Goal: Task Accomplishment & Management: Use online tool/utility

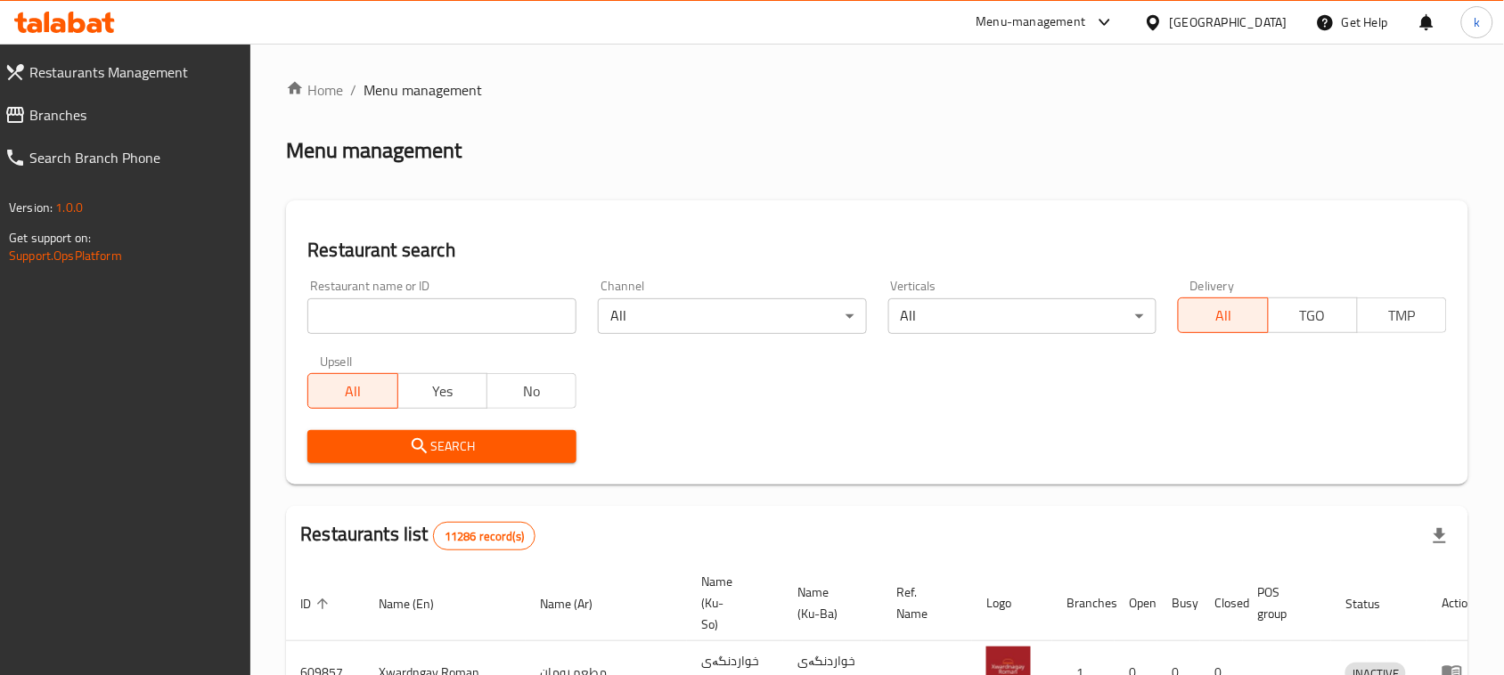
click at [40, 110] on span "Branches" at bounding box center [133, 114] width 208 height 21
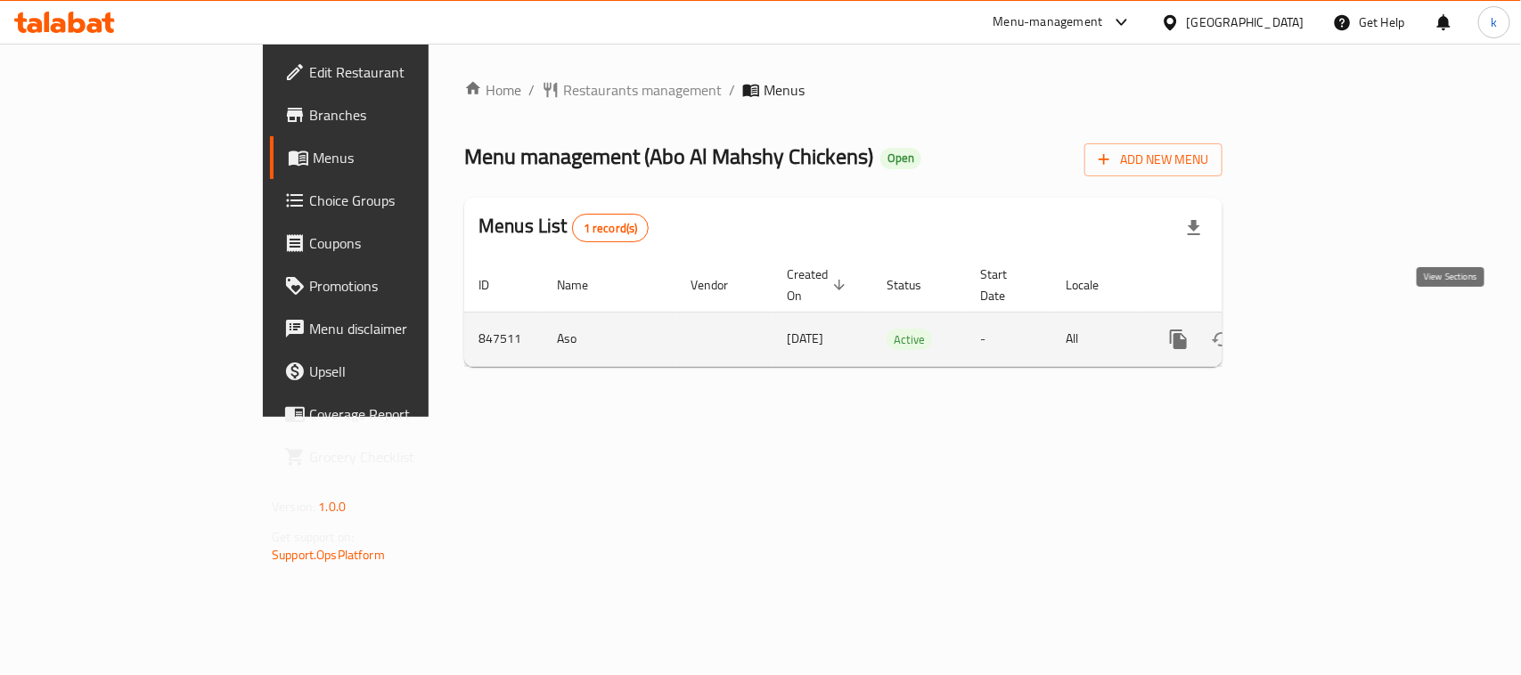
click at [1318, 329] on icon "enhanced table" at bounding box center [1307, 339] width 21 height 21
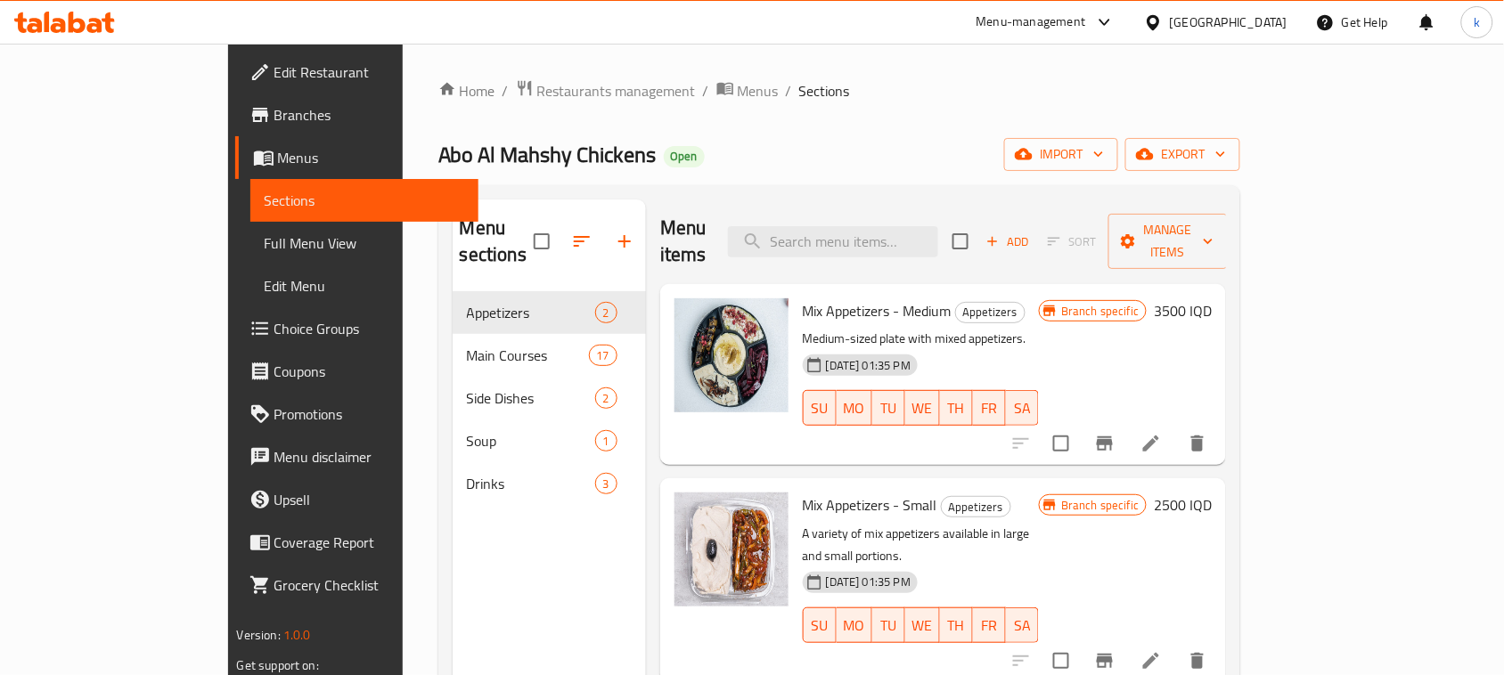
click at [274, 113] on span "Branches" at bounding box center [369, 114] width 191 height 21
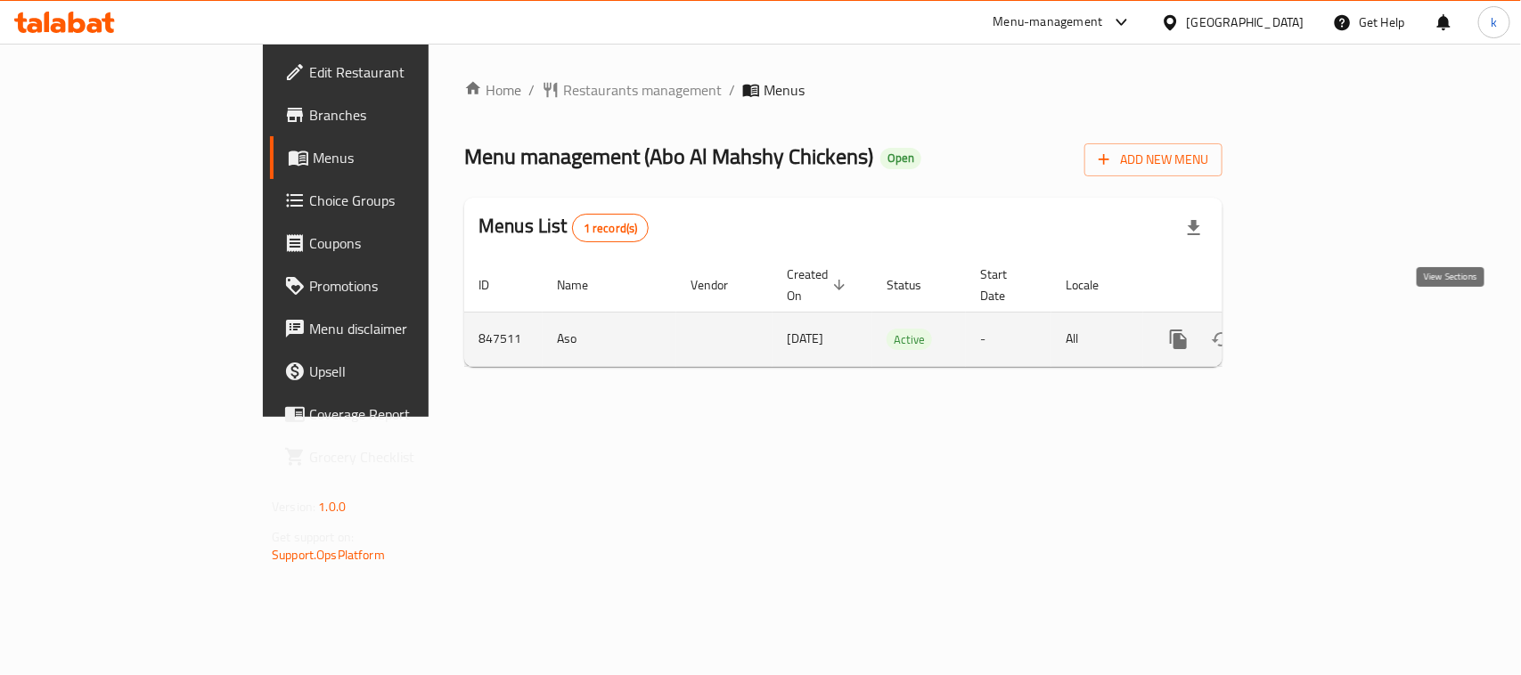
click at [1318, 330] on icon "enhanced table" at bounding box center [1307, 339] width 21 height 21
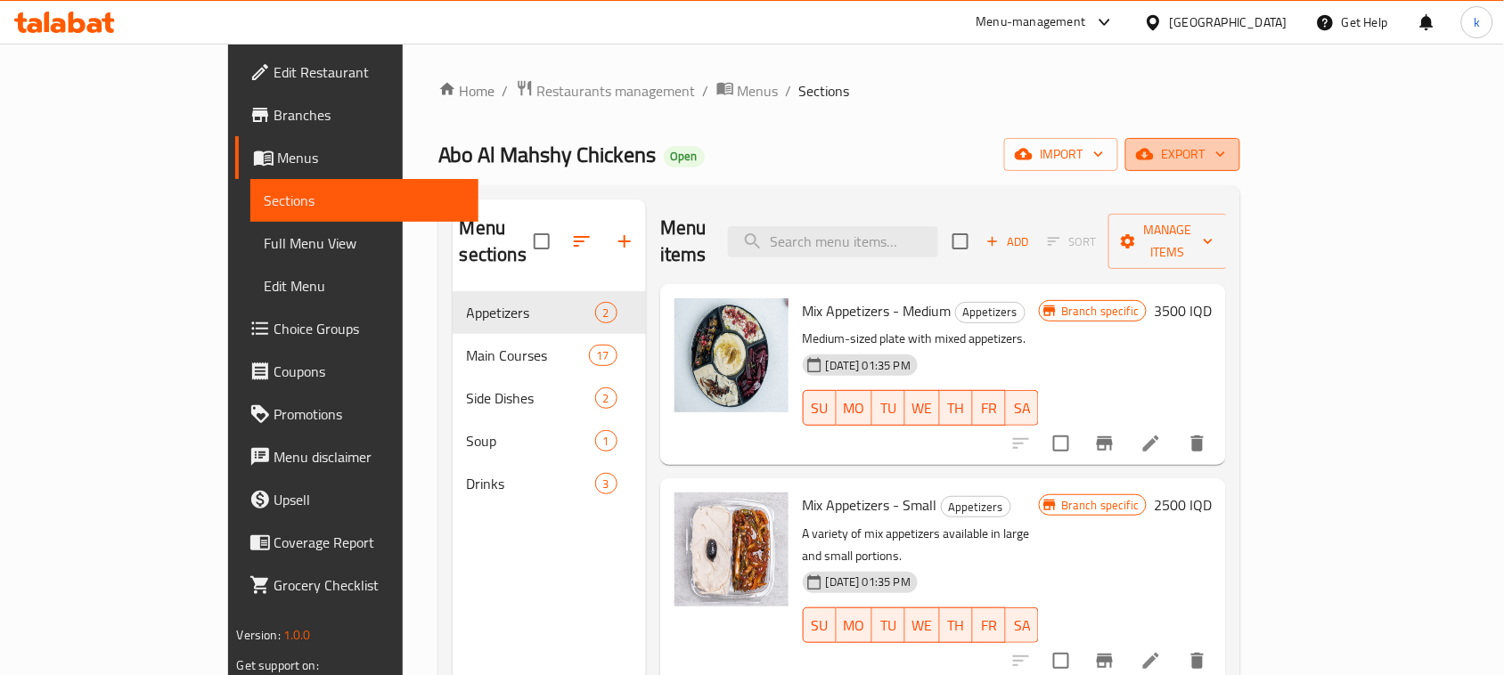
click at [1226, 154] on span "export" at bounding box center [1183, 154] width 86 height 22
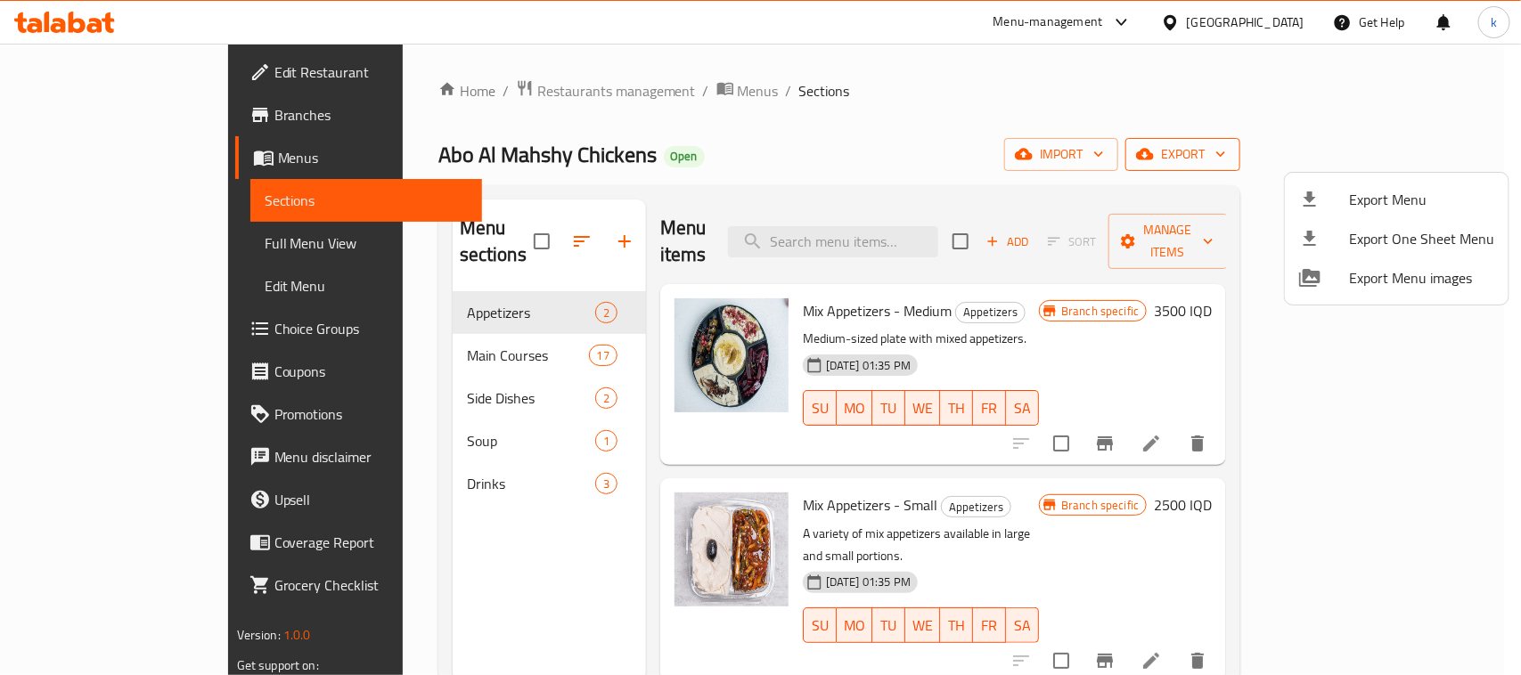
click at [1406, 154] on div at bounding box center [760, 337] width 1521 height 675
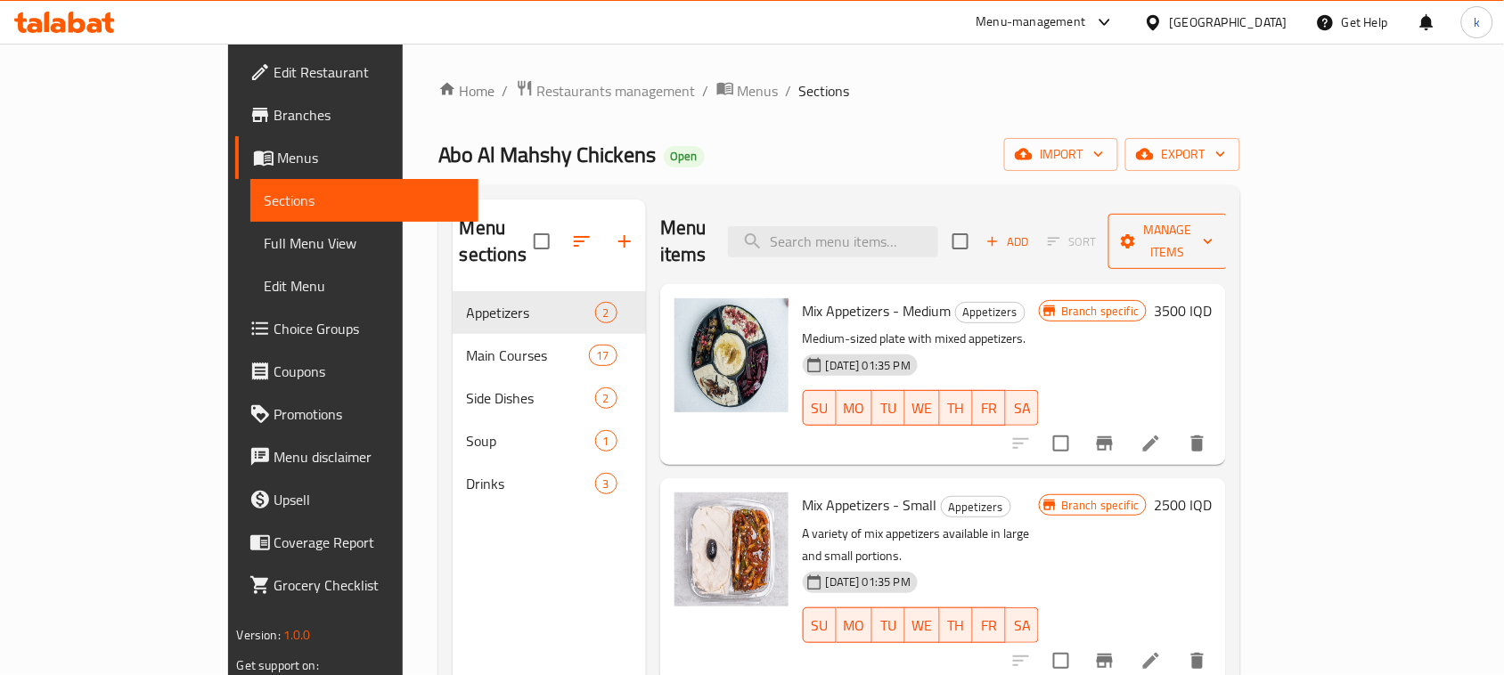
click at [1214, 233] on span "Manage items" at bounding box center [1168, 241] width 91 height 45
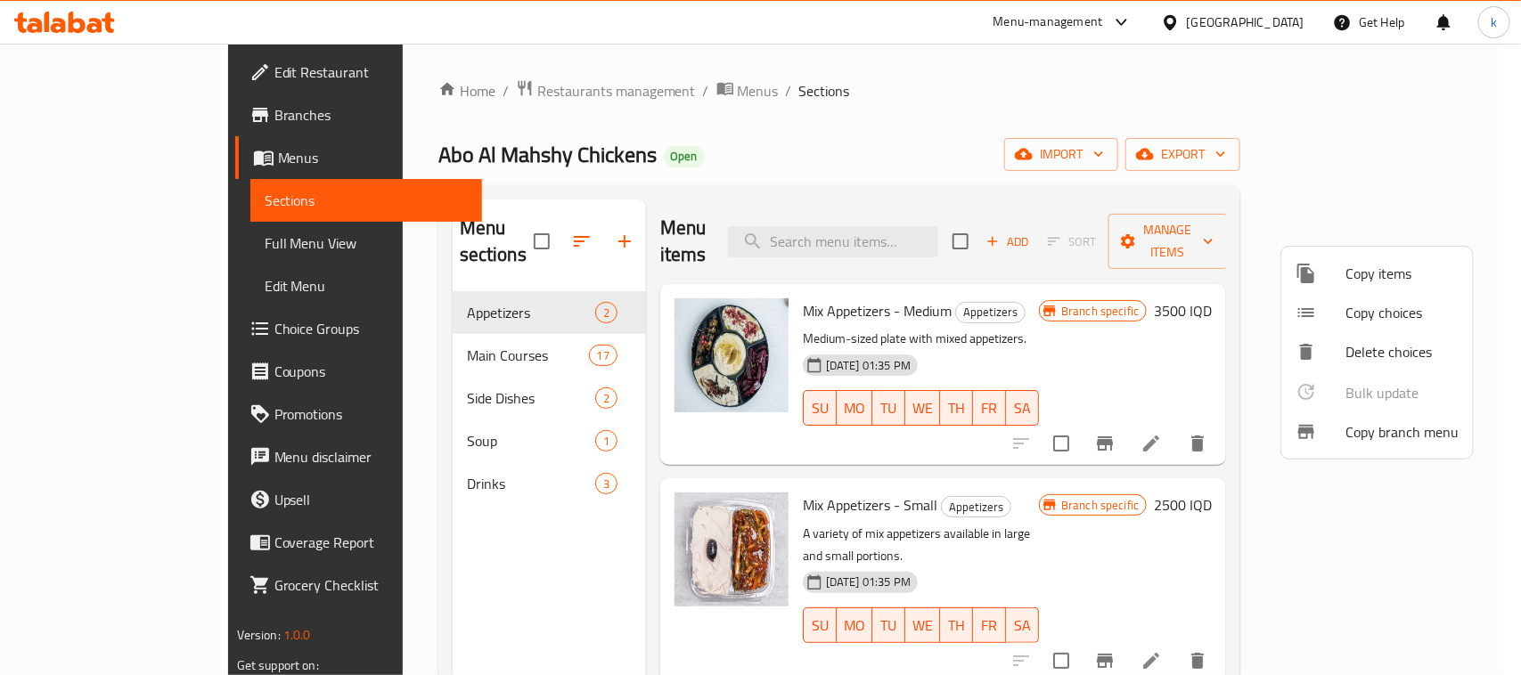
click at [1372, 426] on span "Copy branch menu" at bounding box center [1402, 431] width 113 height 21
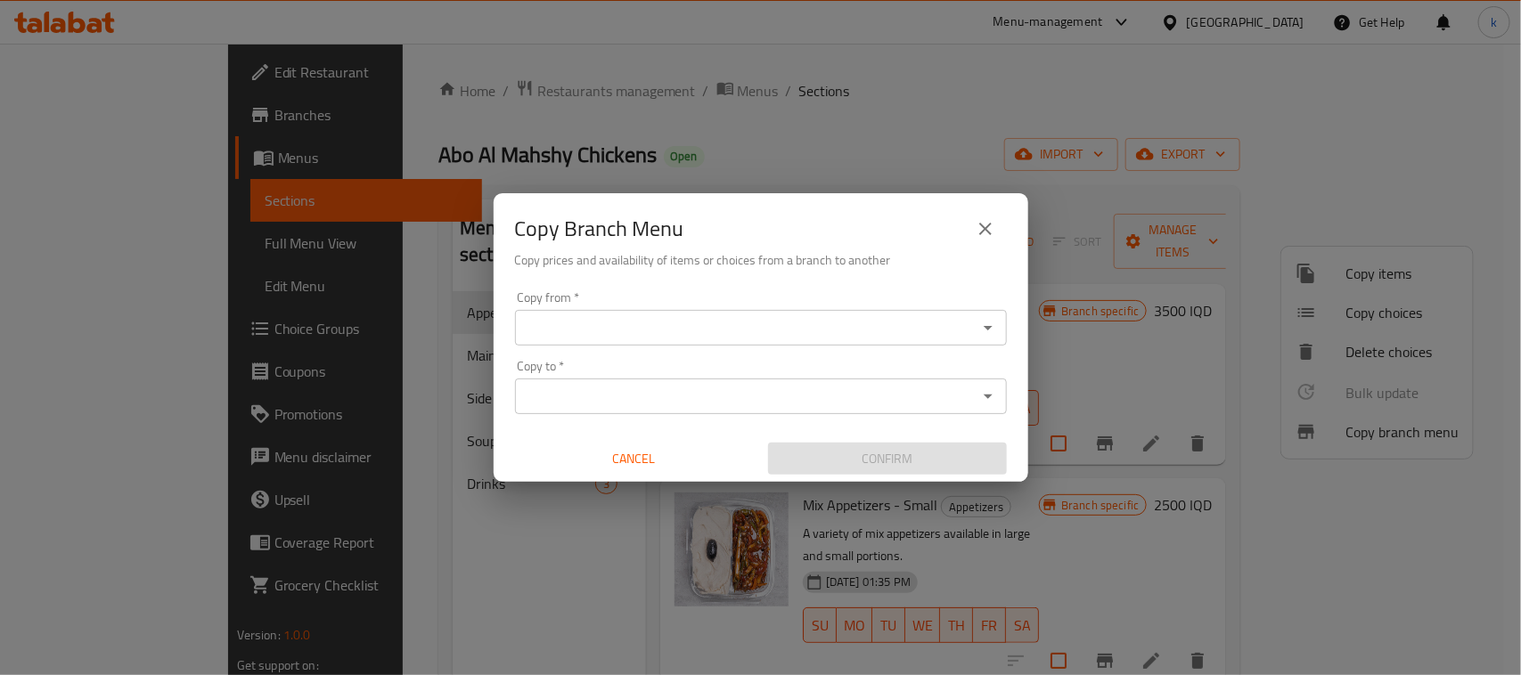
click at [790, 317] on input "Copy from   *" at bounding box center [746, 327] width 452 height 25
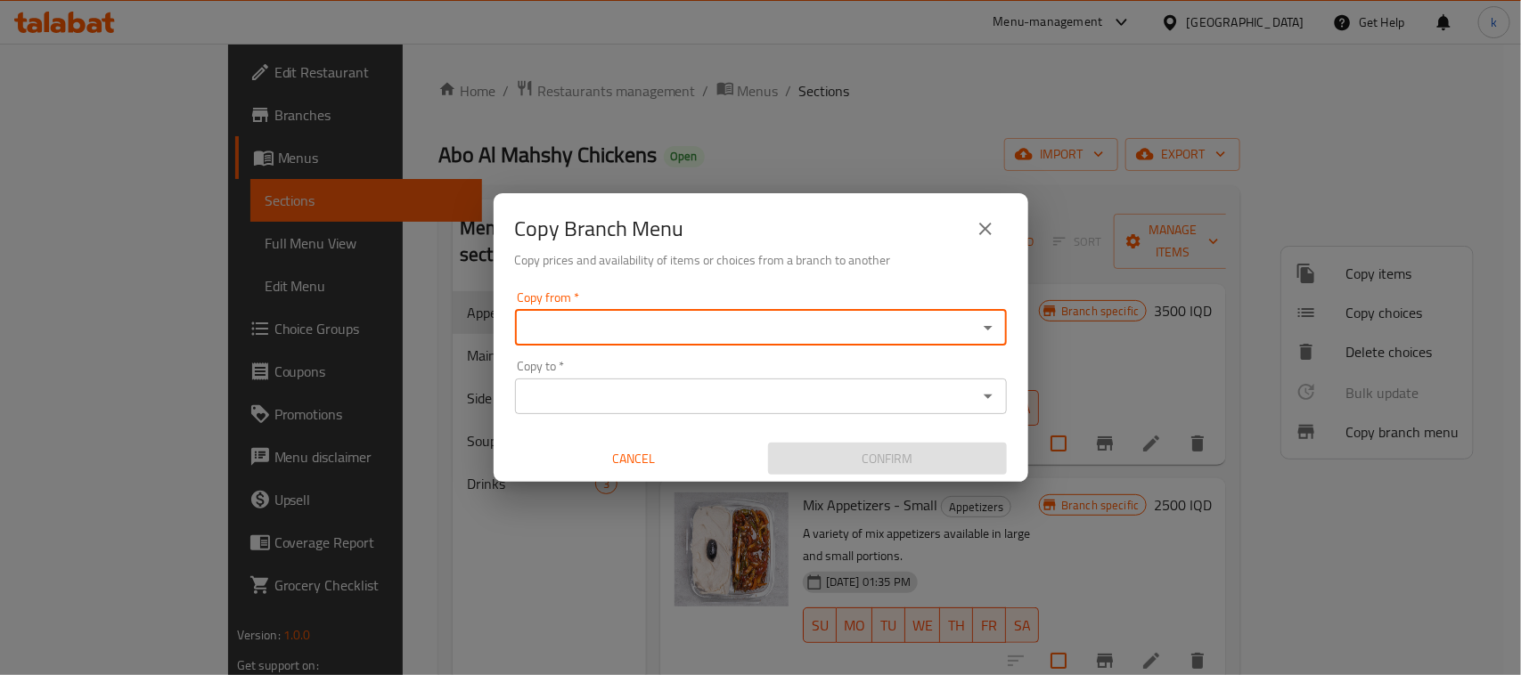
click at [775, 327] on input "Copy from   *" at bounding box center [746, 327] width 452 height 25
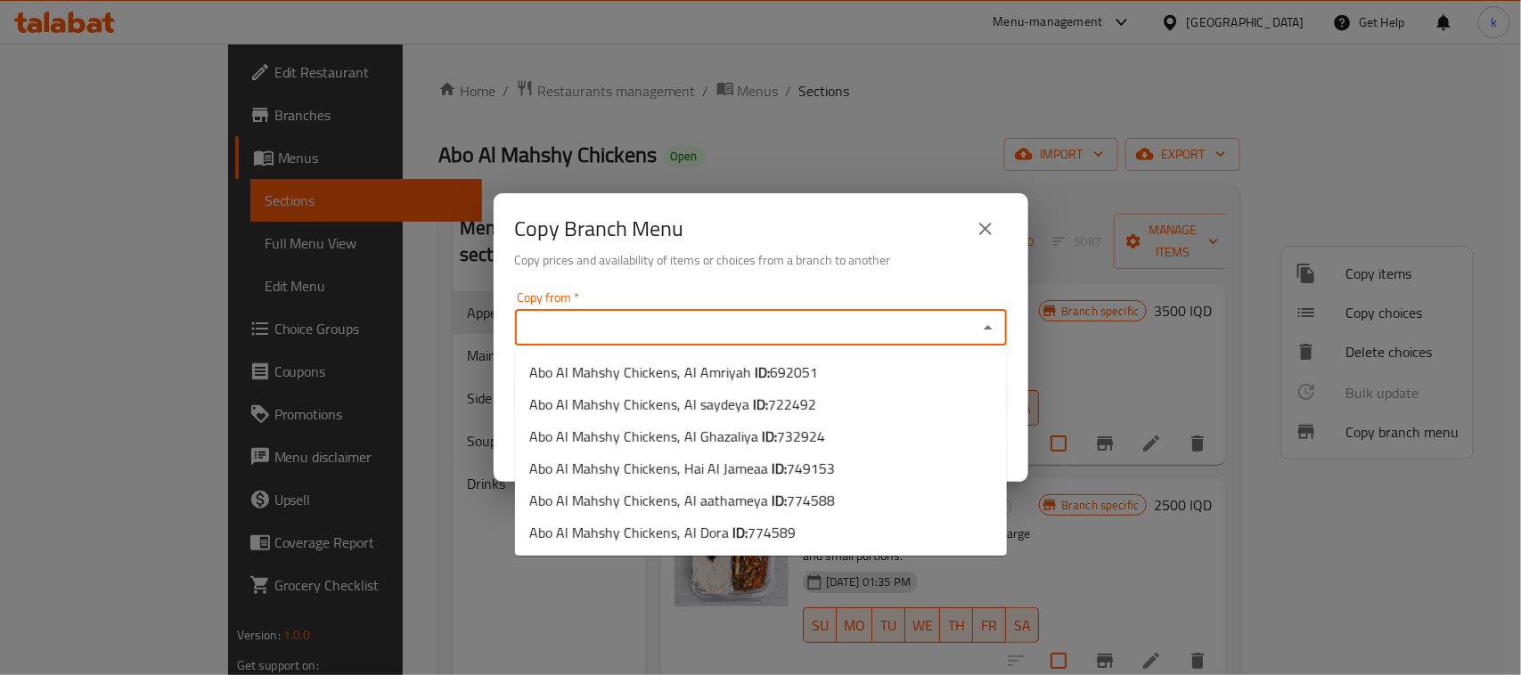
click at [633, 327] on input "Copy from   *" at bounding box center [746, 327] width 452 height 25
click at [657, 474] on span "Abo Al Mahshy Chickens, Hai Al Jameaa ID: 749153" at bounding box center [682, 468] width 306 height 21
type input "Abo Al Mahshy Chickens, Hai Al Jameaa"
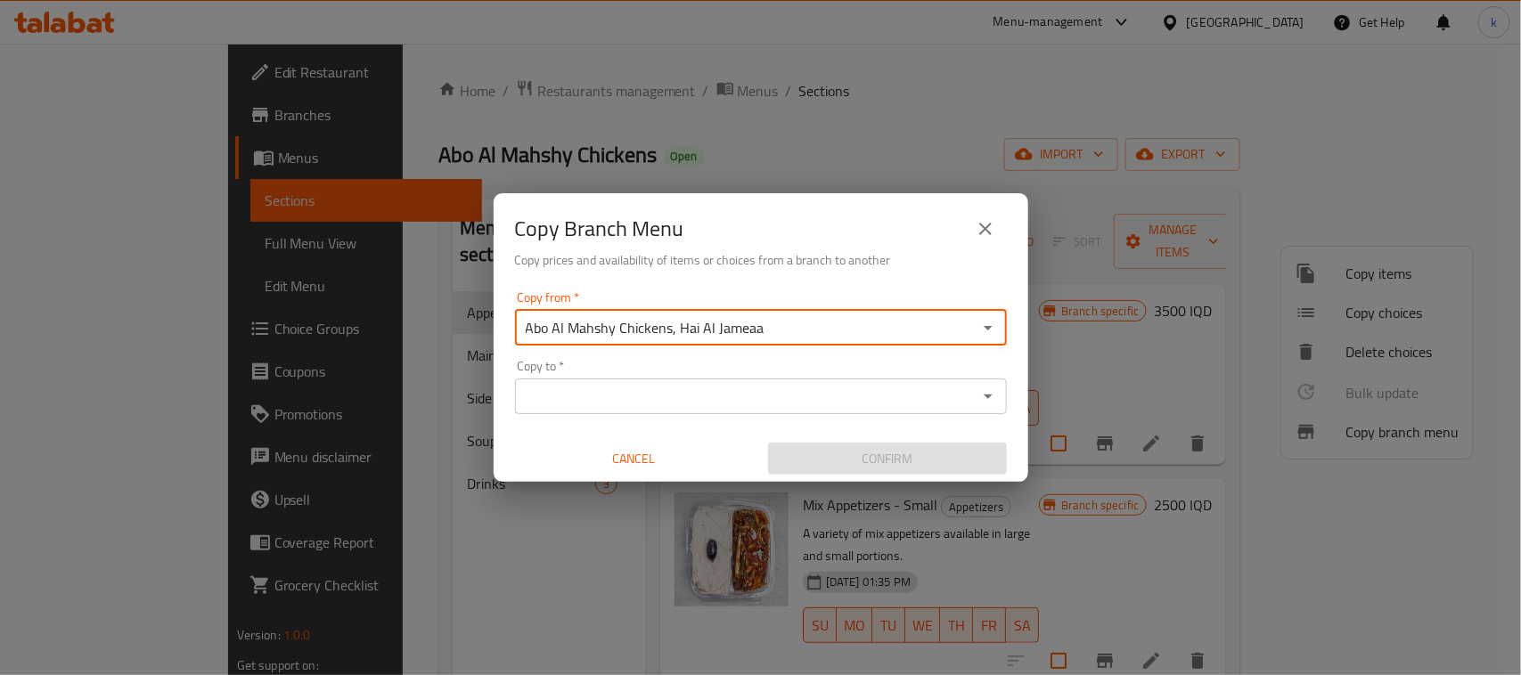
click at [616, 401] on input "Copy to   *" at bounding box center [746, 396] width 452 height 25
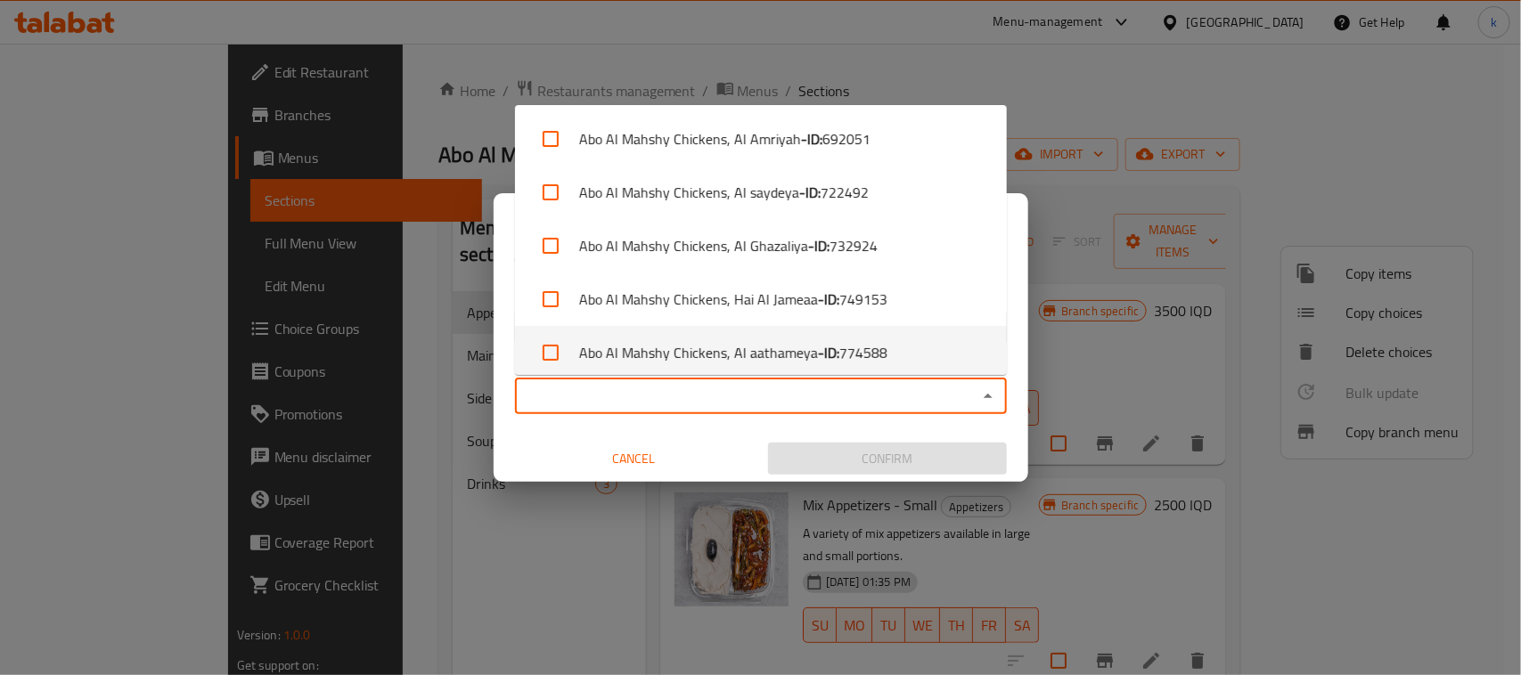
click at [695, 363] on li "Abo Al Mahshy Chickens, Al aathameya - ID: 774588" at bounding box center [761, 352] width 492 height 53
checkbox input "true"
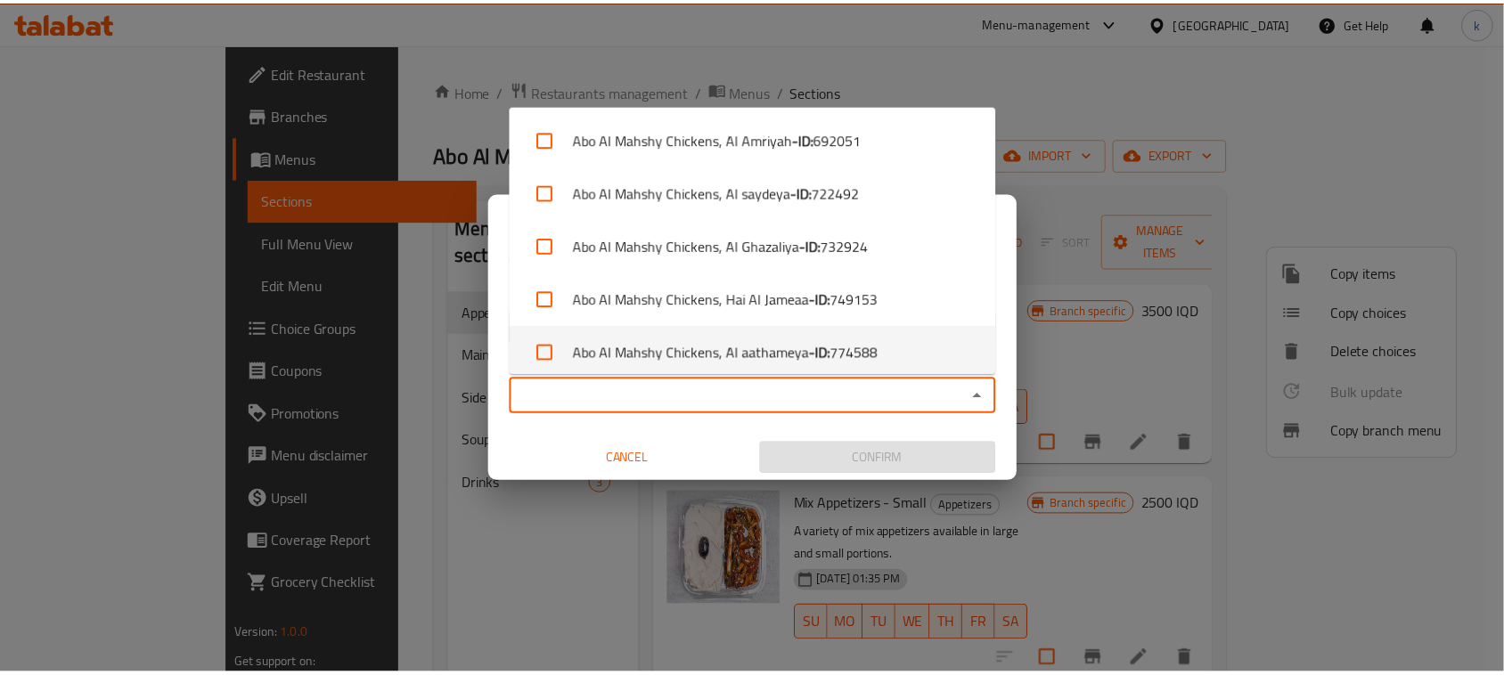
scroll to position [7, 0]
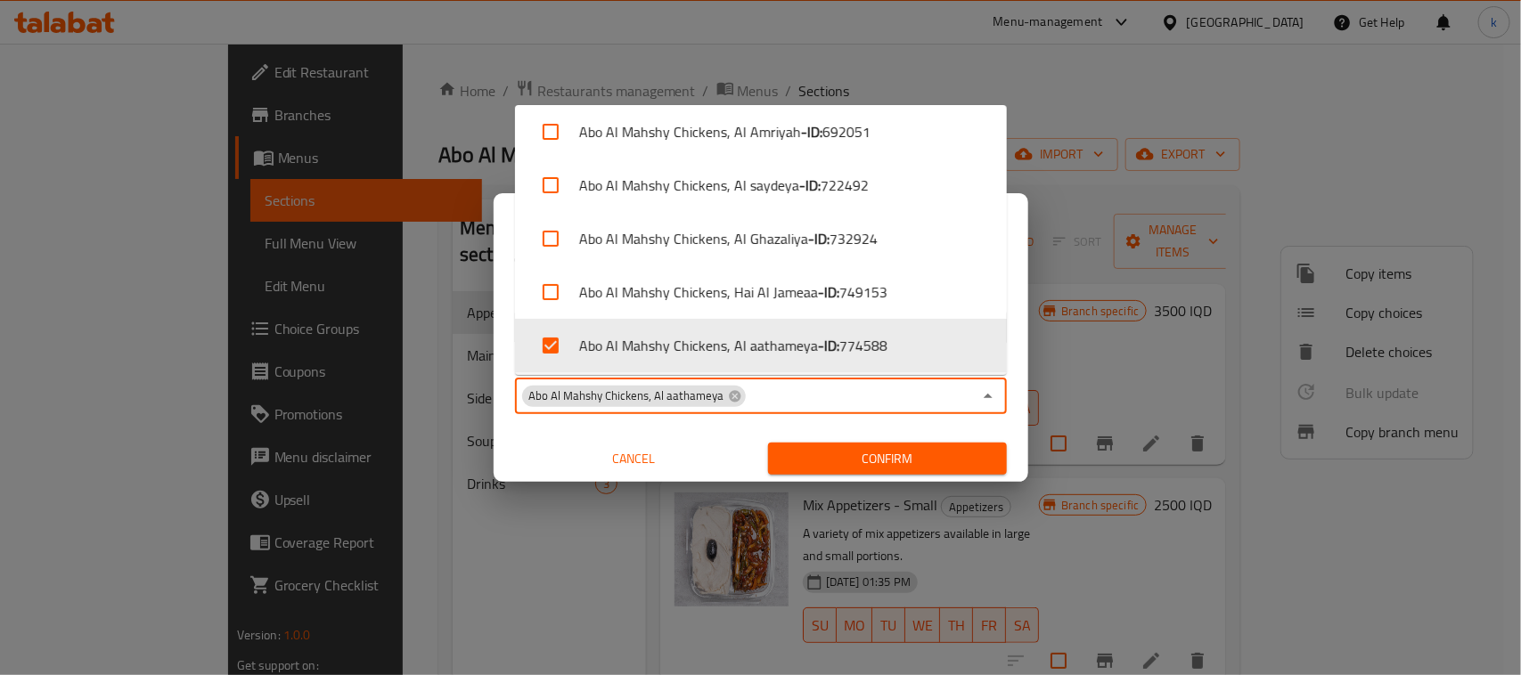
click at [902, 460] on span "Confirm" at bounding box center [887, 459] width 210 height 22
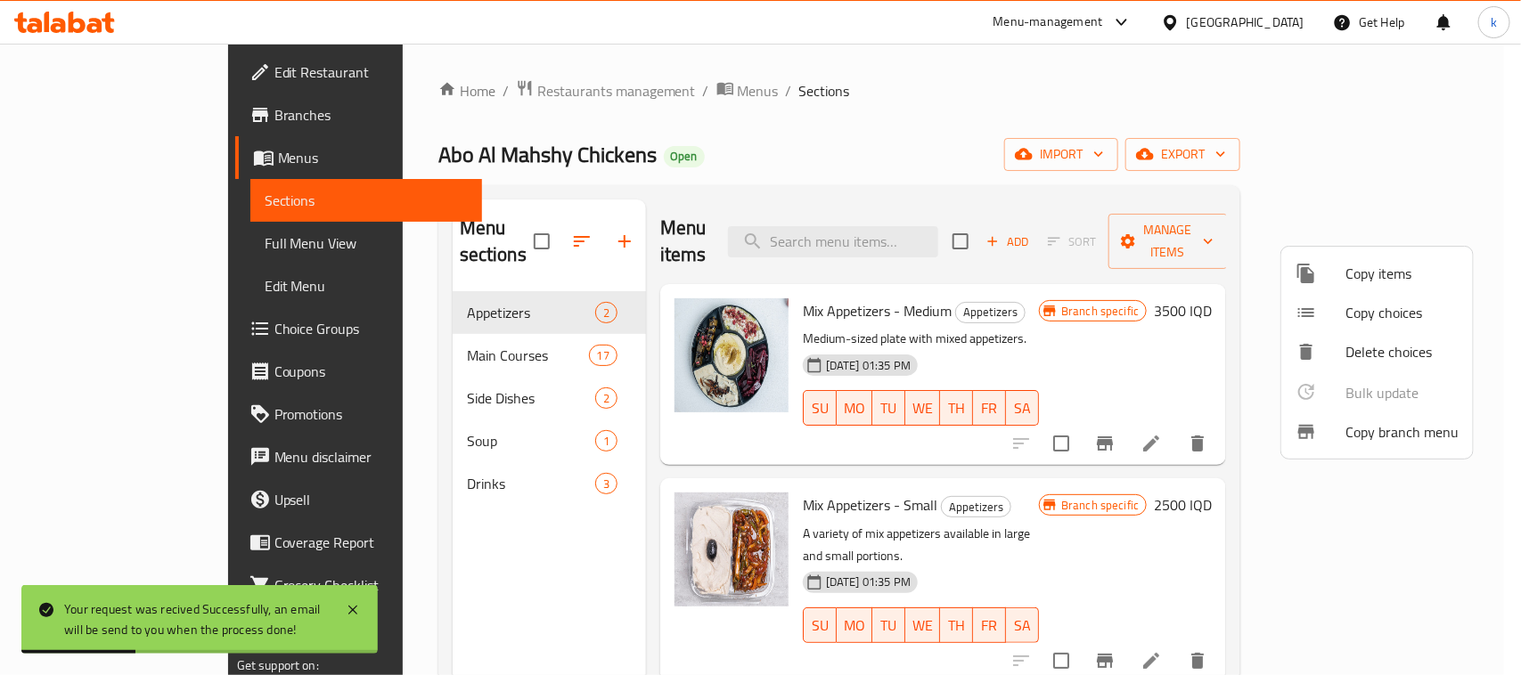
click at [1081, 184] on div at bounding box center [760, 337] width 1521 height 675
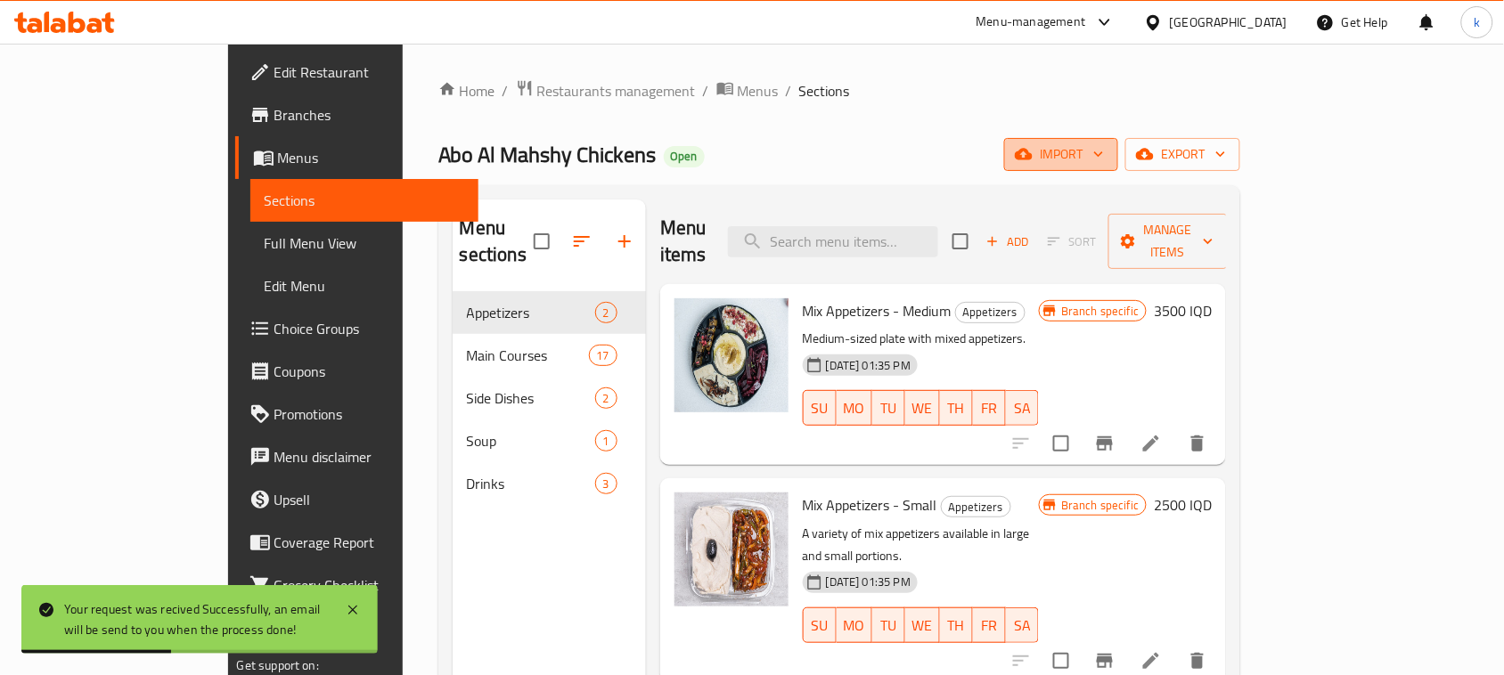
click at [1104, 149] on span "import" at bounding box center [1062, 154] width 86 height 22
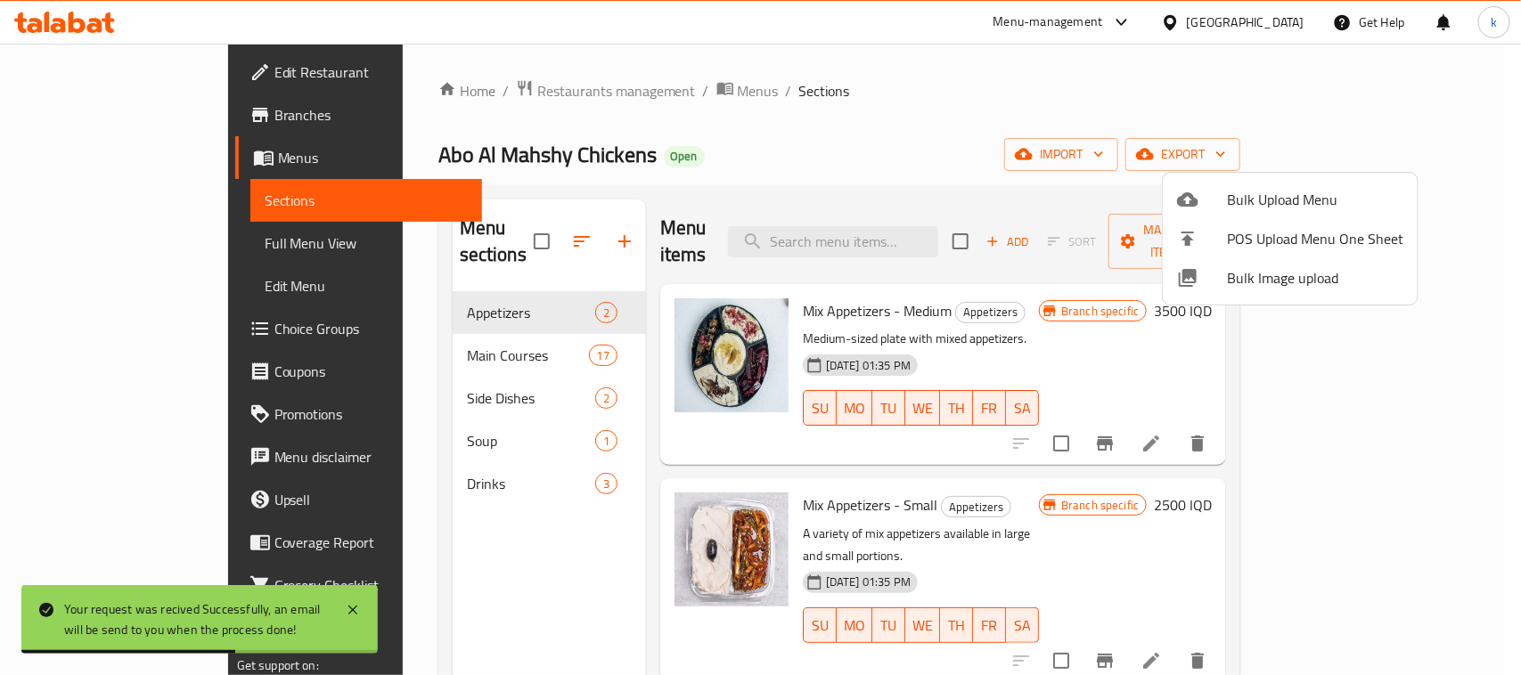
click at [1232, 92] on div at bounding box center [760, 337] width 1521 height 675
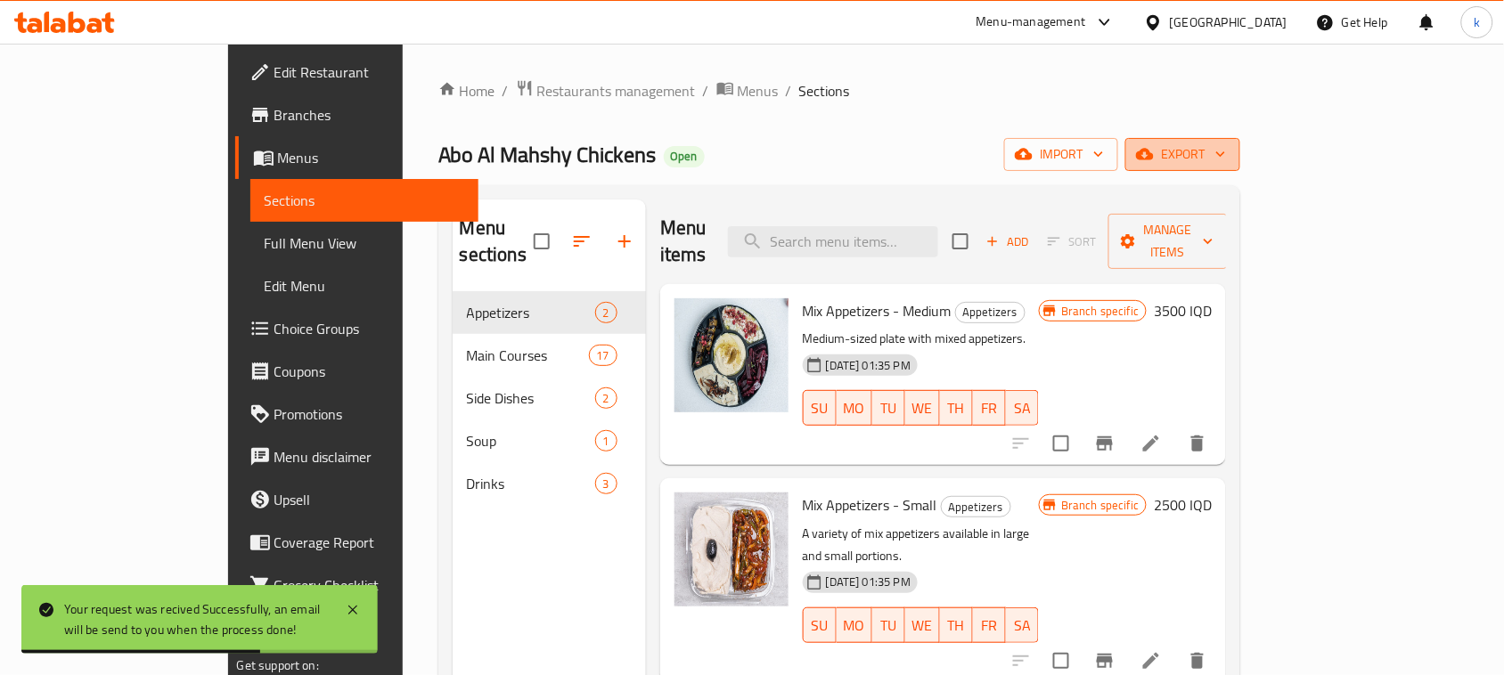
click at [1226, 149] on span "export" at bounding box center [1183, 154] width 86 height 22
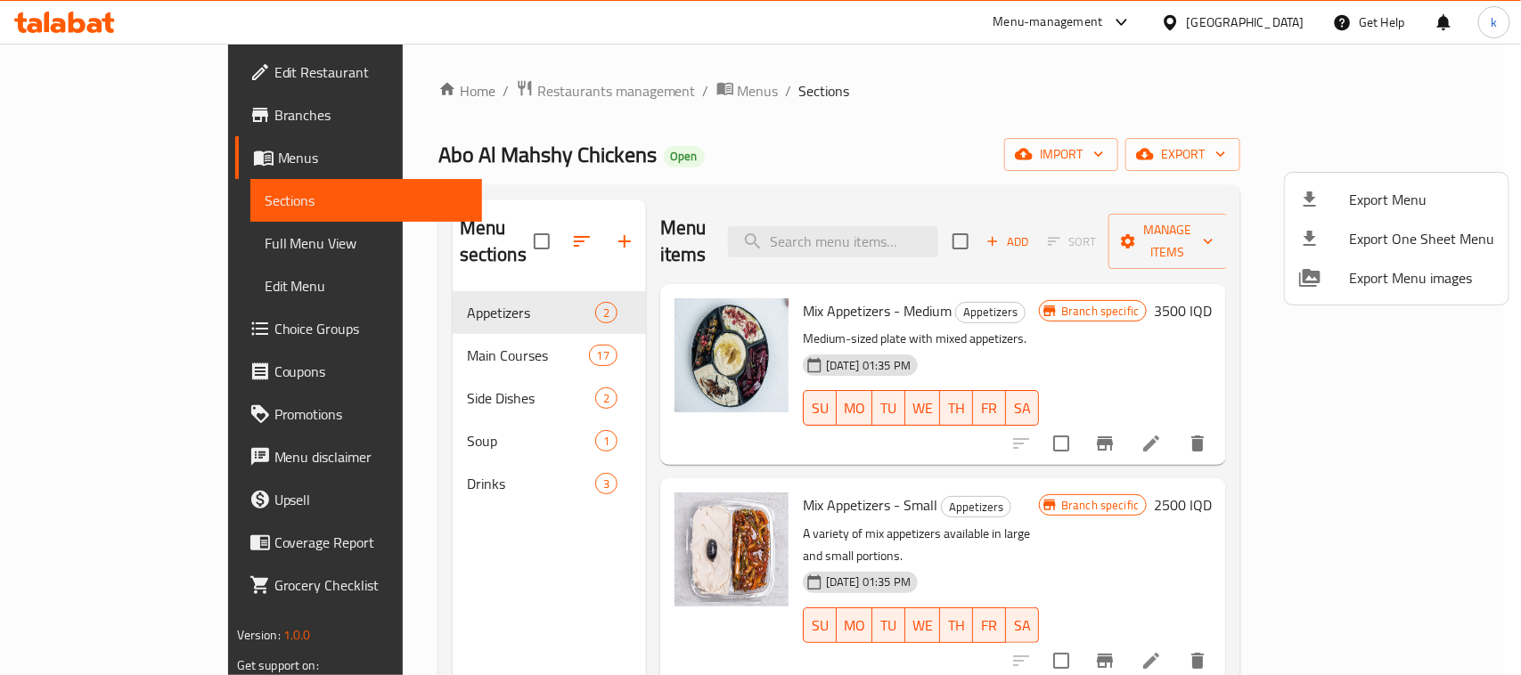
click at [1285, 151] on div at bounding box center [760, 337] width 1521 height 675
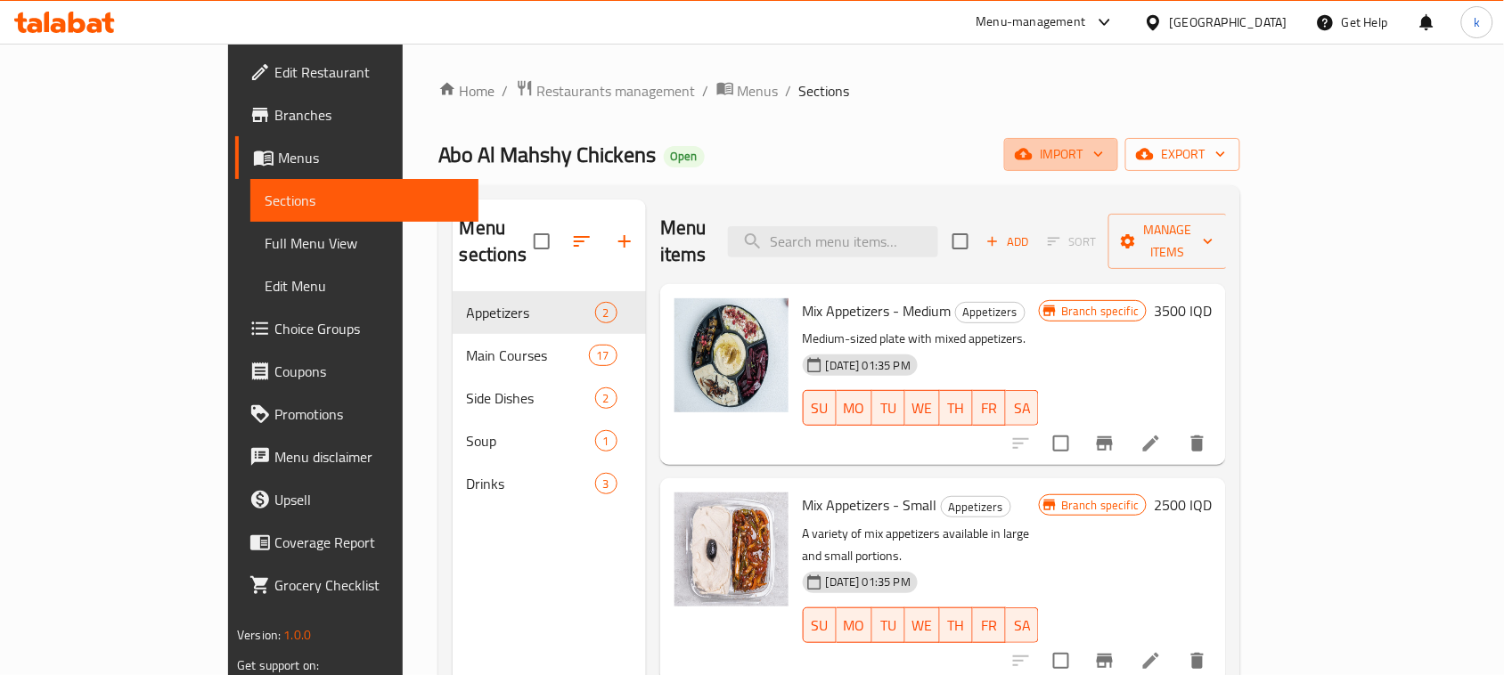
click at [1104, 151] on span "import" at bounding box center [1062, 154] width 86 height 22
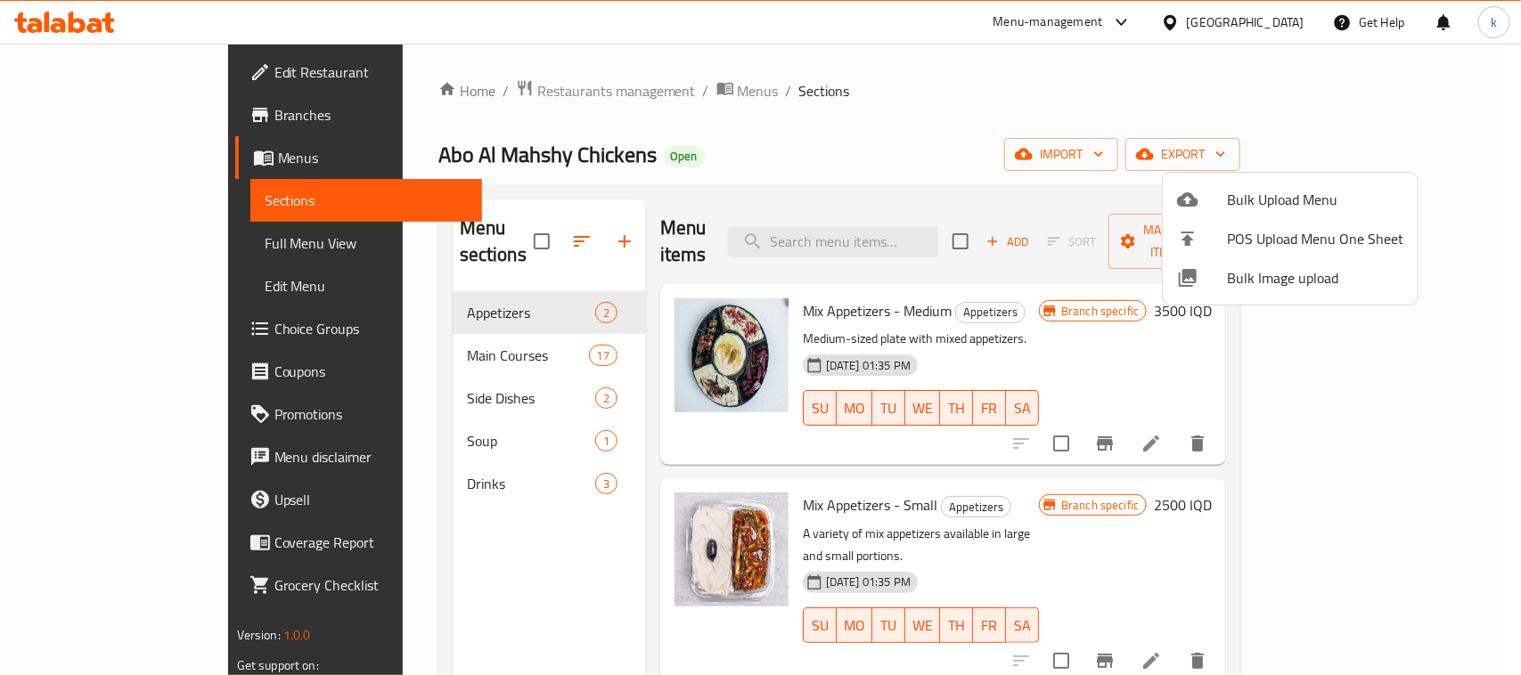
click at [1285, 151] on div at bounding box center [760, 337] width 1521 height 675
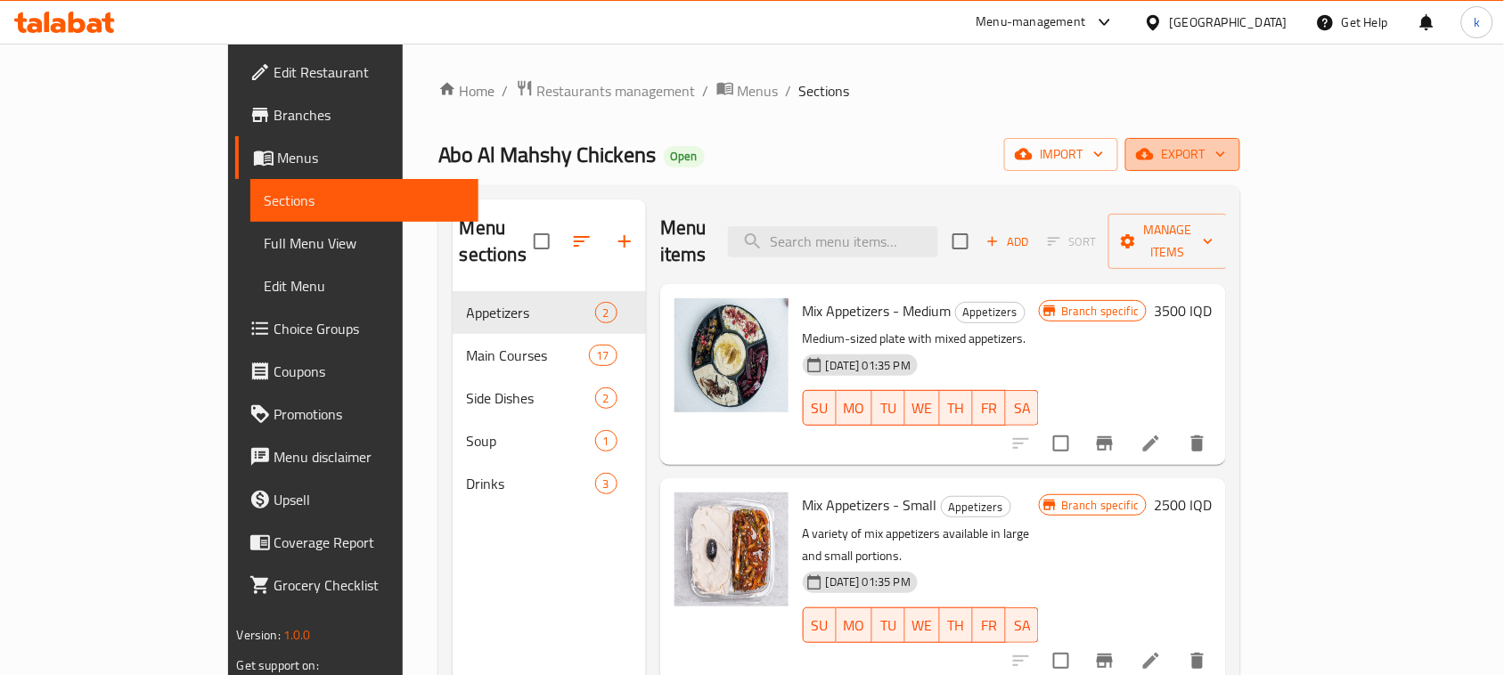
click at [1226, 166] on span "export" at bounding box center [1183, 154] width 86 height 22
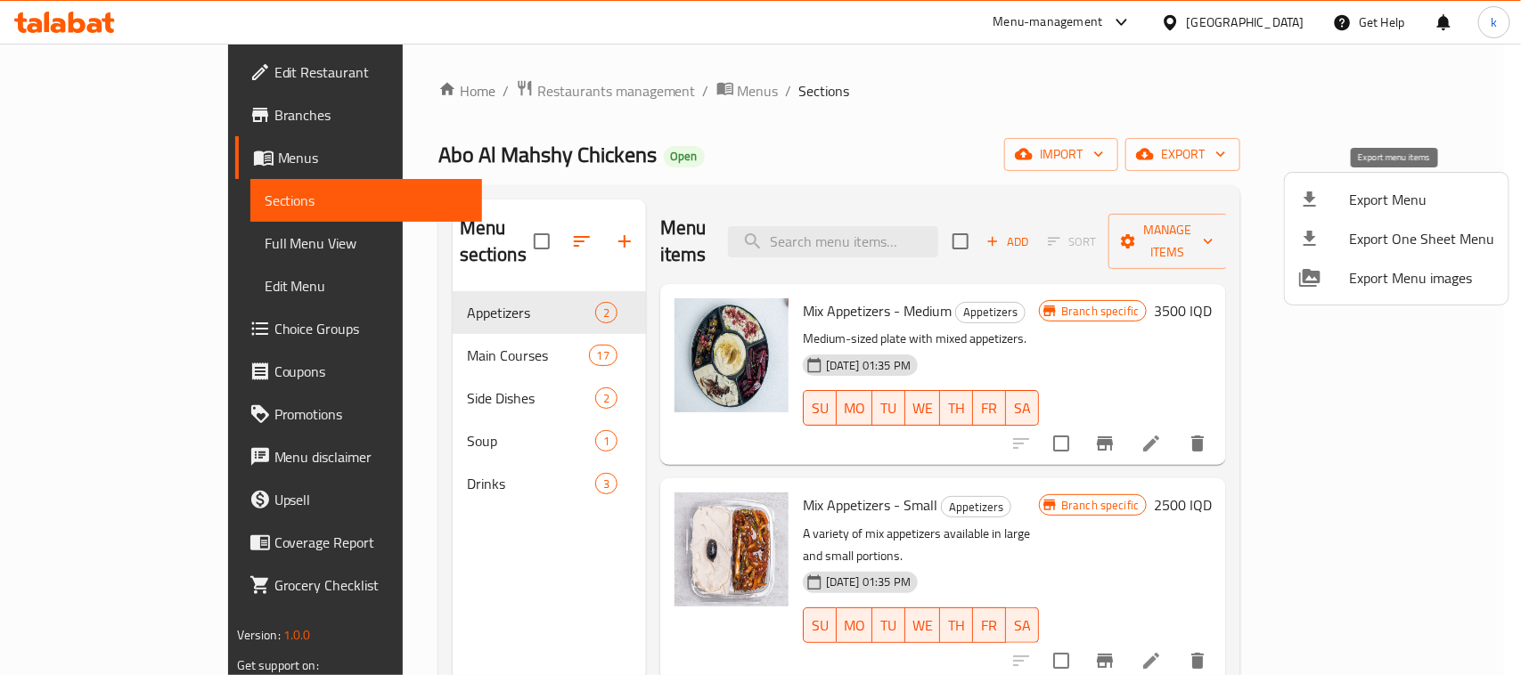
click at [1370, 202] on span "Export Menu" at bounding box center [1421, 199] width 145 height 21
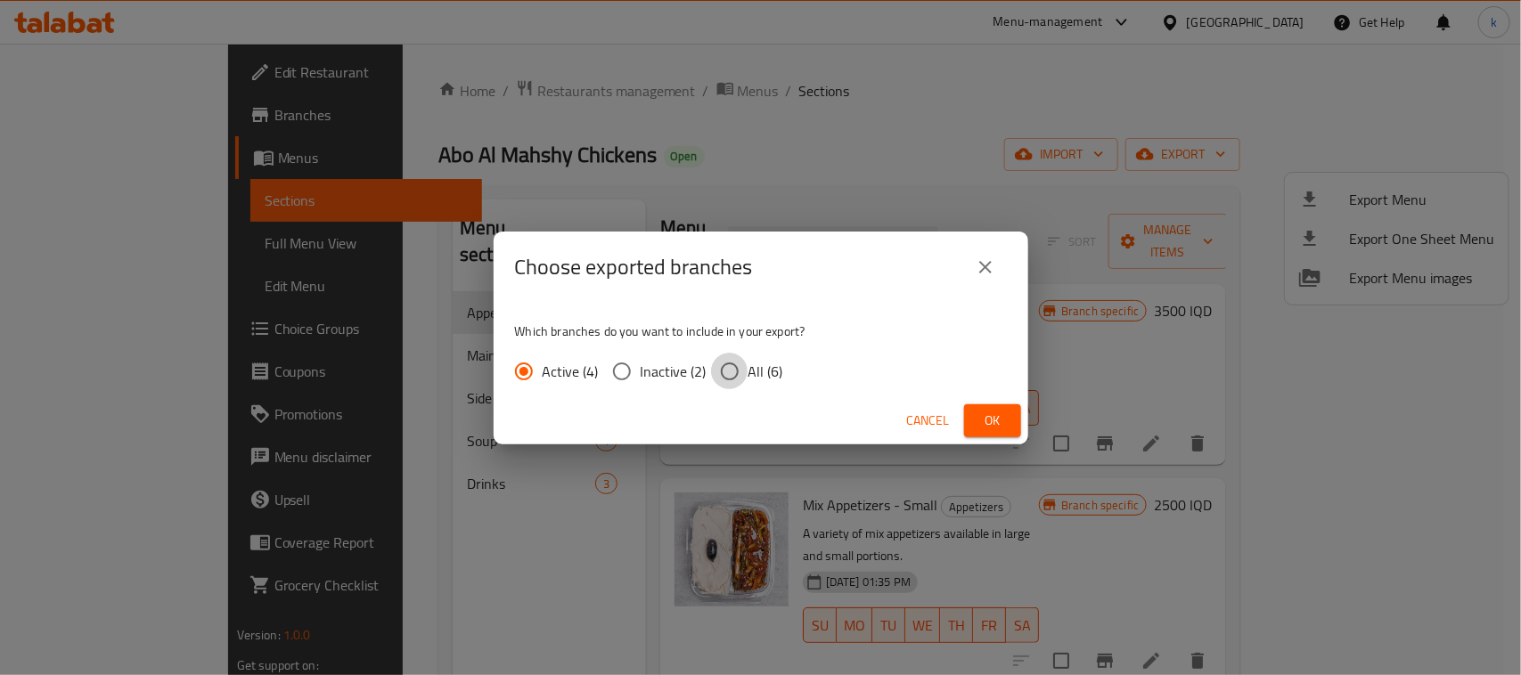
click at [720, 377] on input "All (6)" at bounding box center [729, 371] width 37 height 37
radio input "true"
click at [964, 417] on button "Ok" at bounding box center [992, 421] width 57 height 33
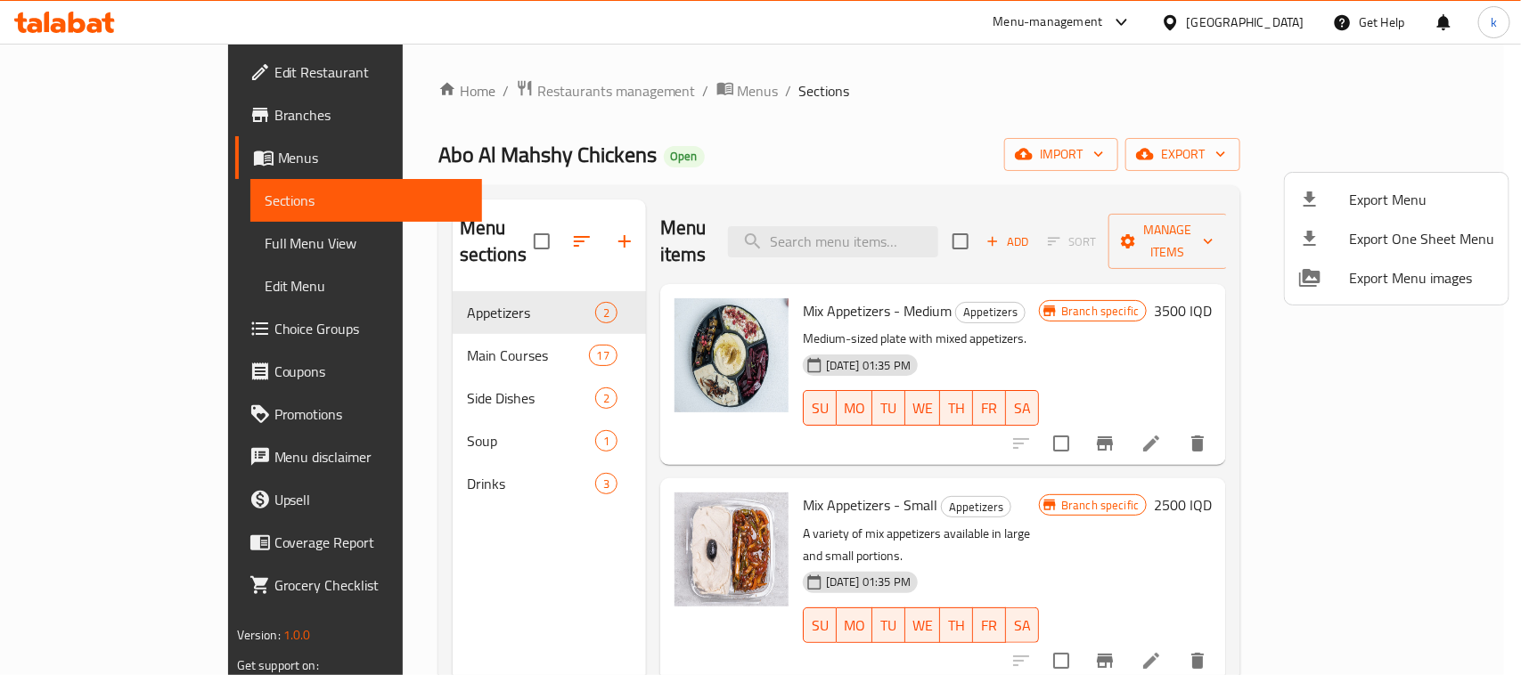
click at [94, 248] on div at bounding box center [760, 337] width 1521 height 675
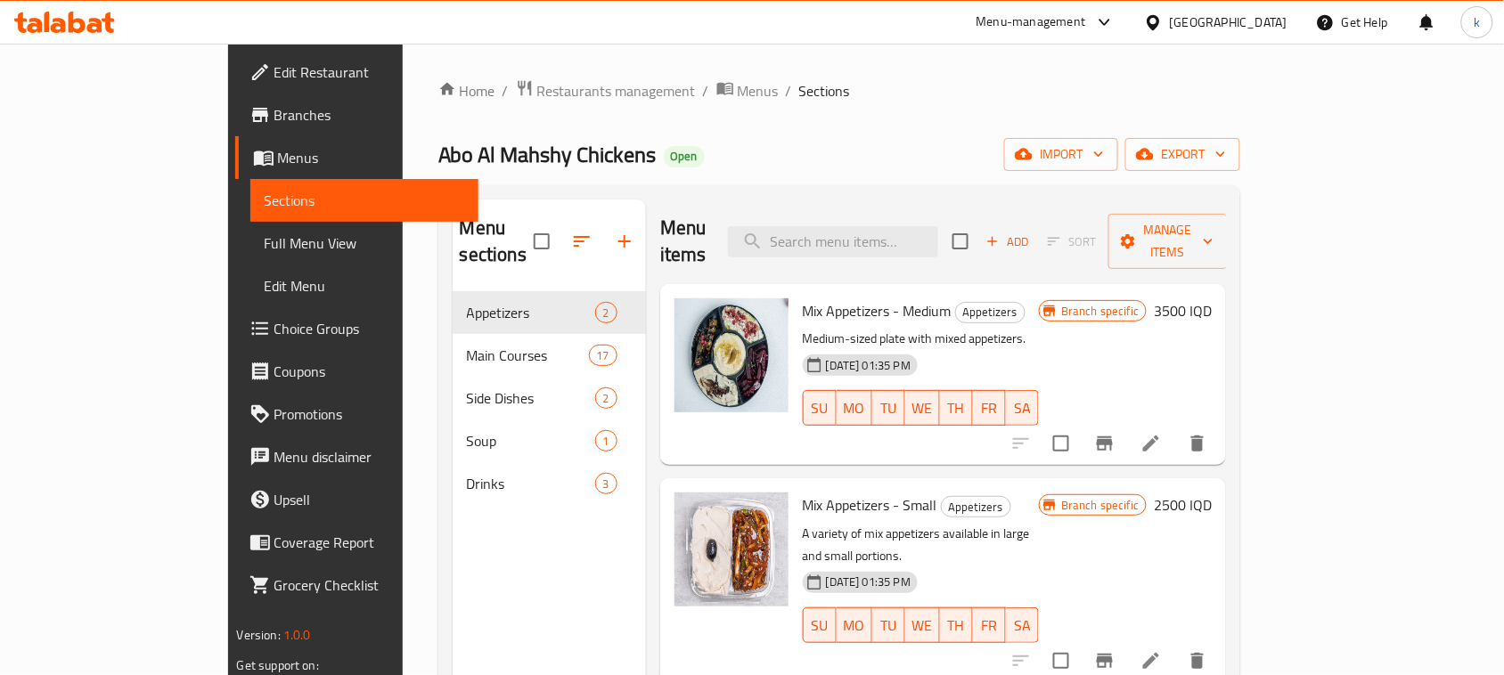
click at [250, 215] on link "Sections" at bounding box center [364, 200] width 229 height 43
click at [265, 233] on span "Full Menu View" at bounding box center [365, 243] width 200 height 21
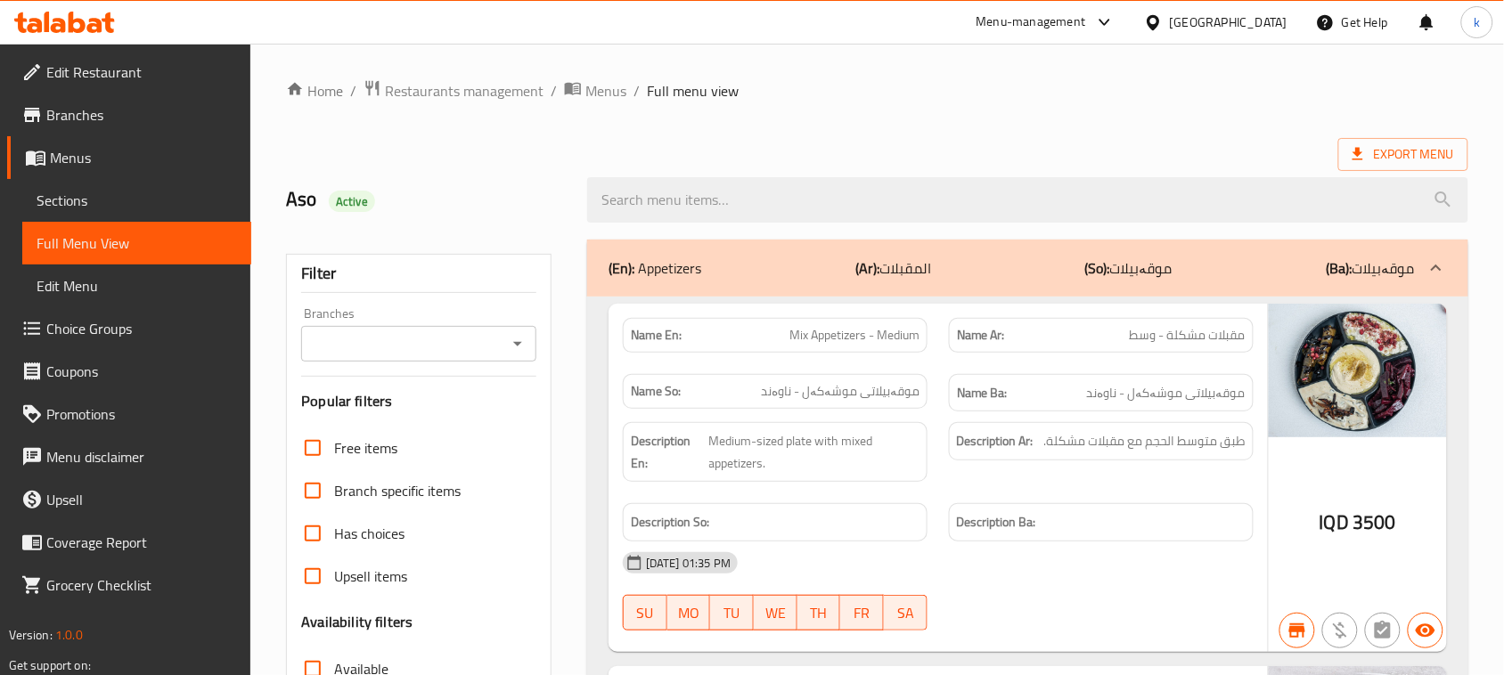
click at [507, 348] on icon "Open" at bounding box center [517, 343] width 21 height 21
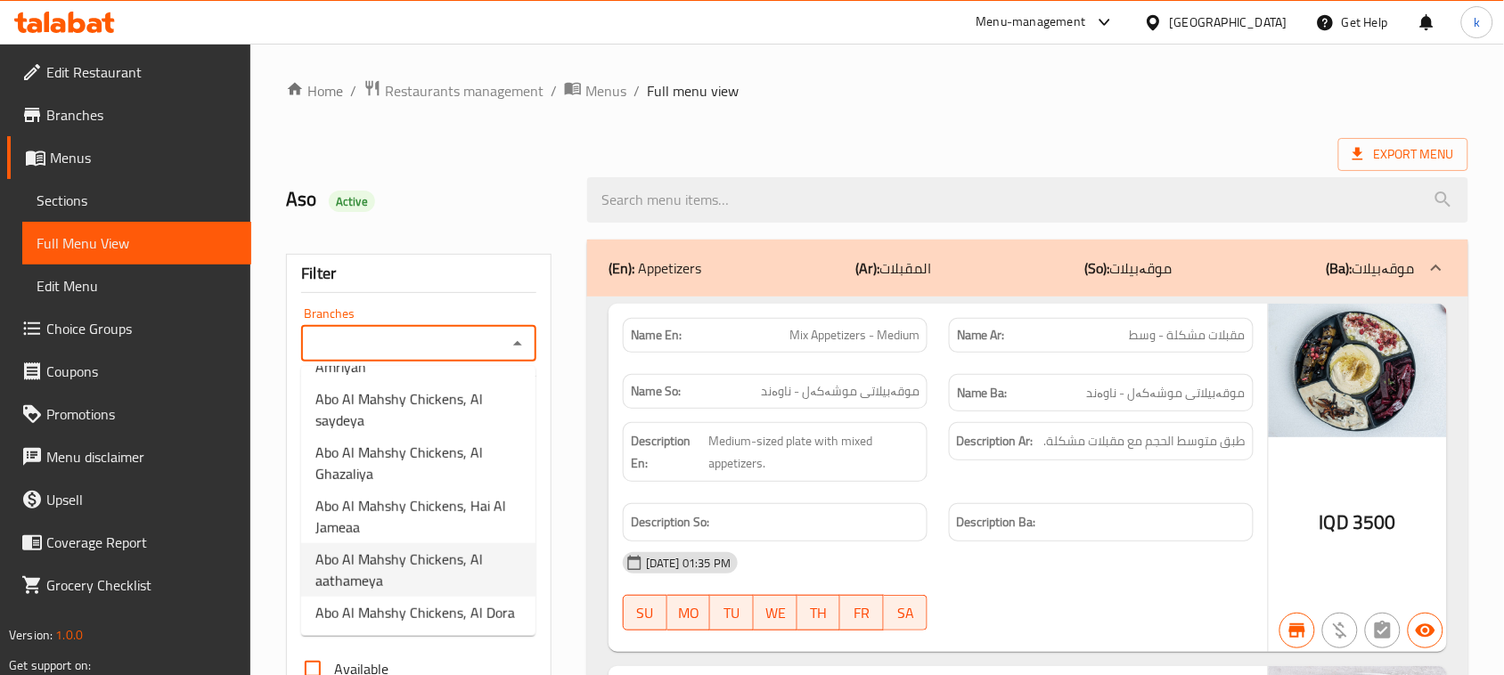
scroll to position [95, 0]
click at [365, 552] on span "Abo Al Mahshy Chickens, Al aathameya" at bounding box center [418, 570] width 206 height 43
type input "Abo Al Mahshy Chickens, Al aathameya"
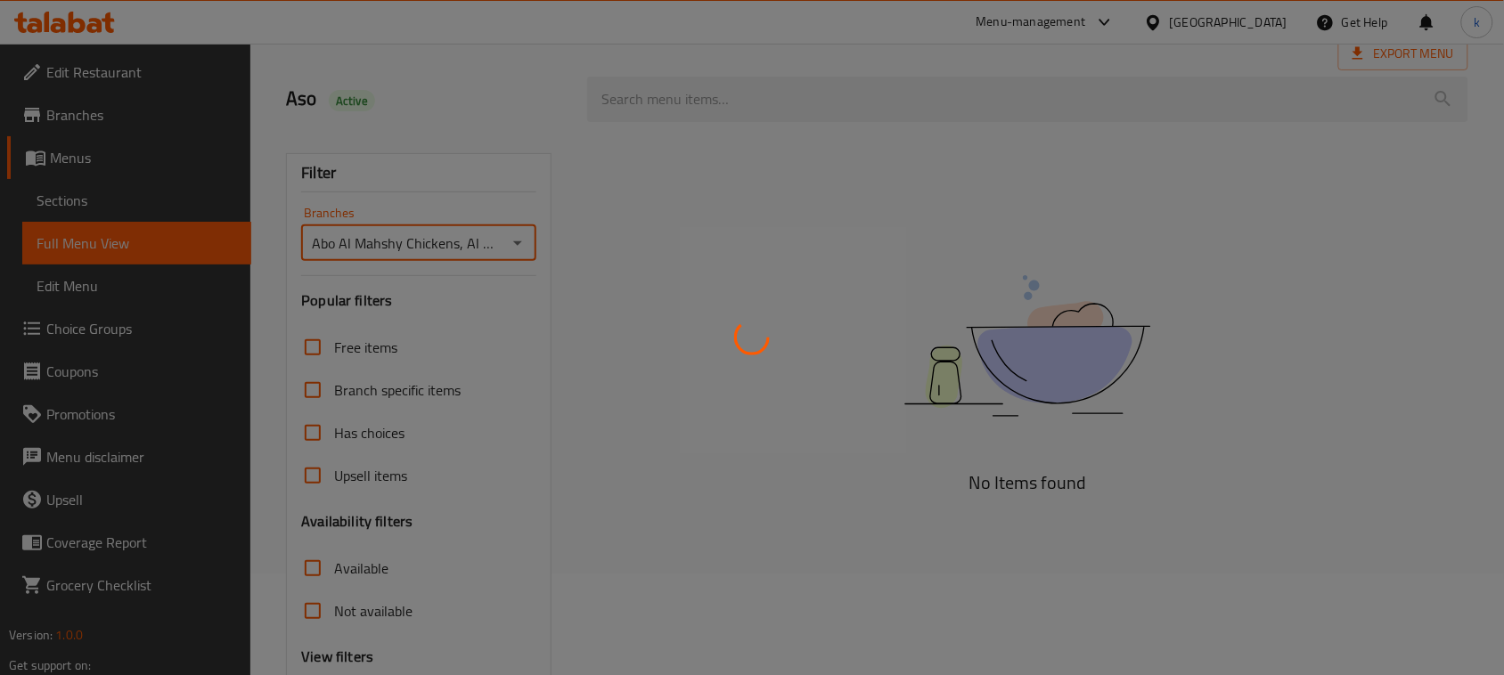
scroll to position [273, 0]
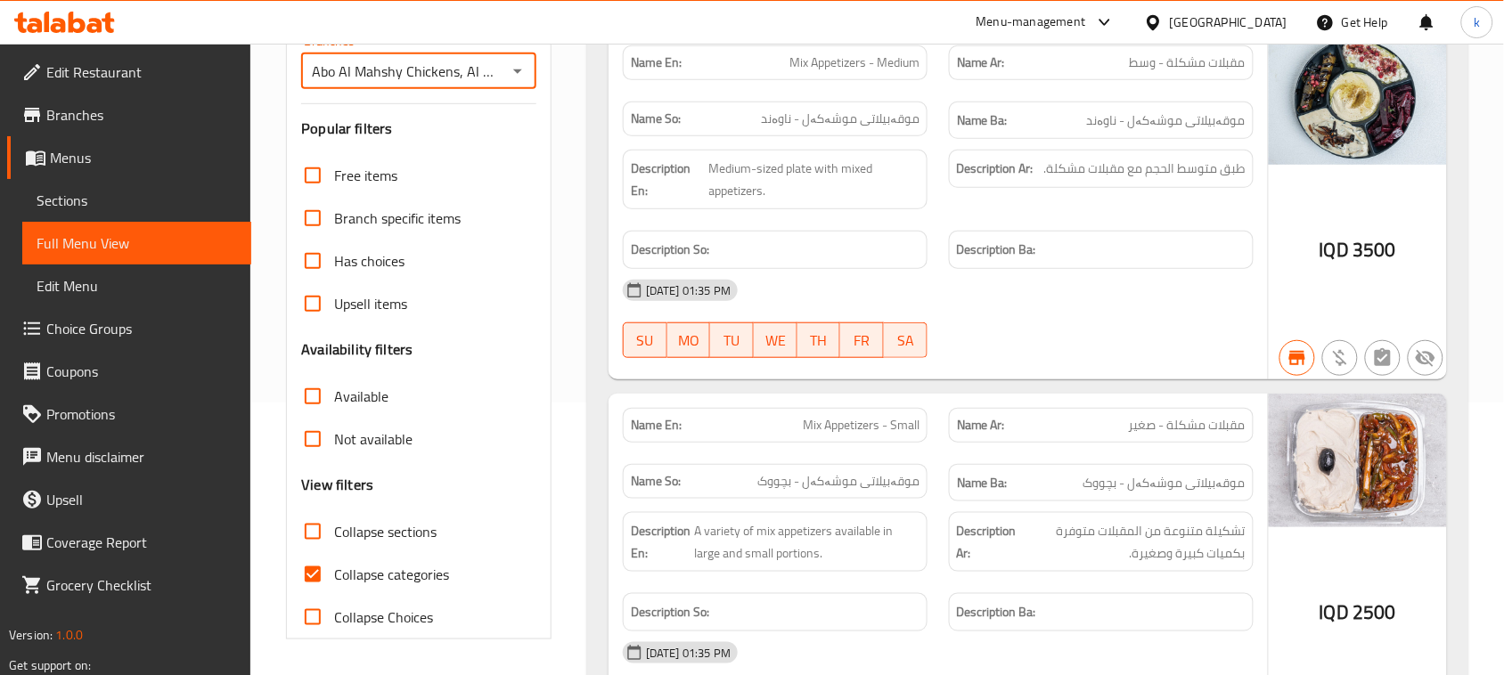
click at [313, 564] on input "Collapse categories" at bounding box center [312, 574] width 43 height 43
checkbox input "false"
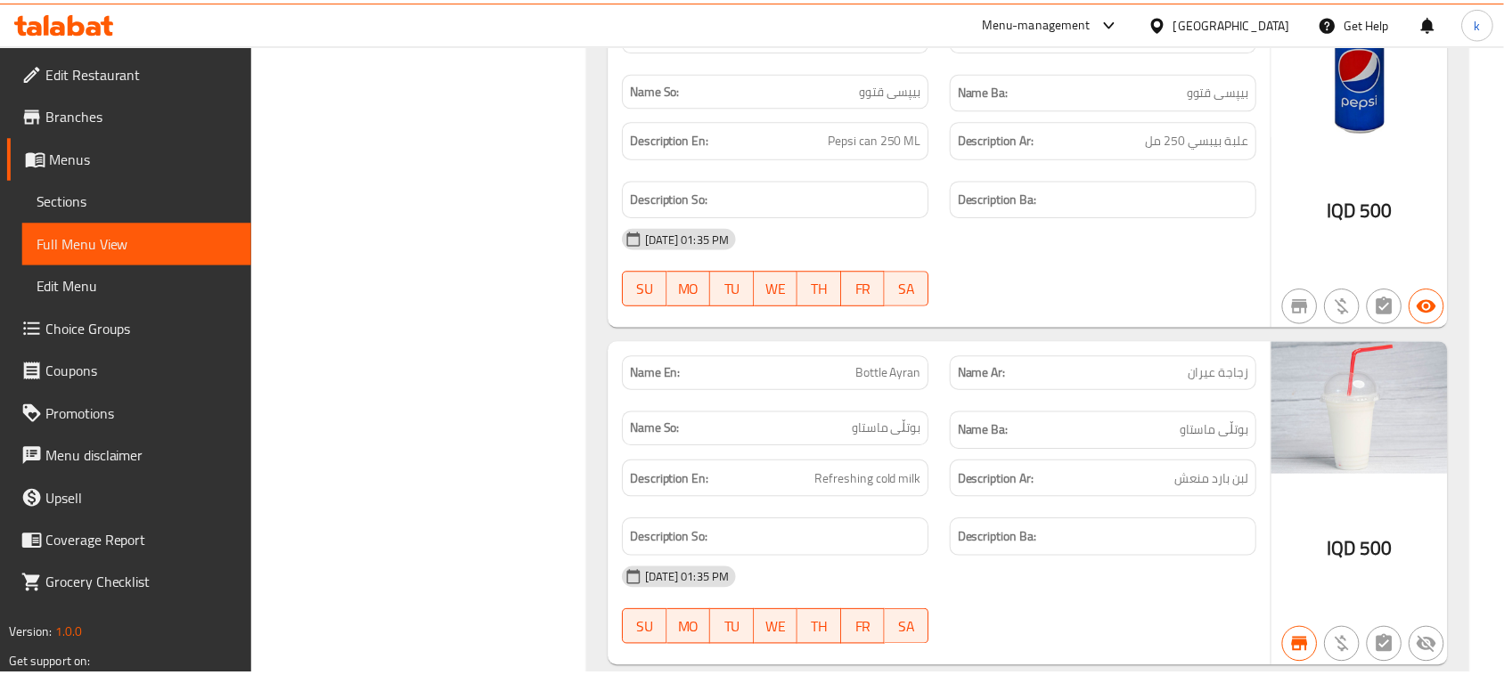
scroll to position [9362, 0]
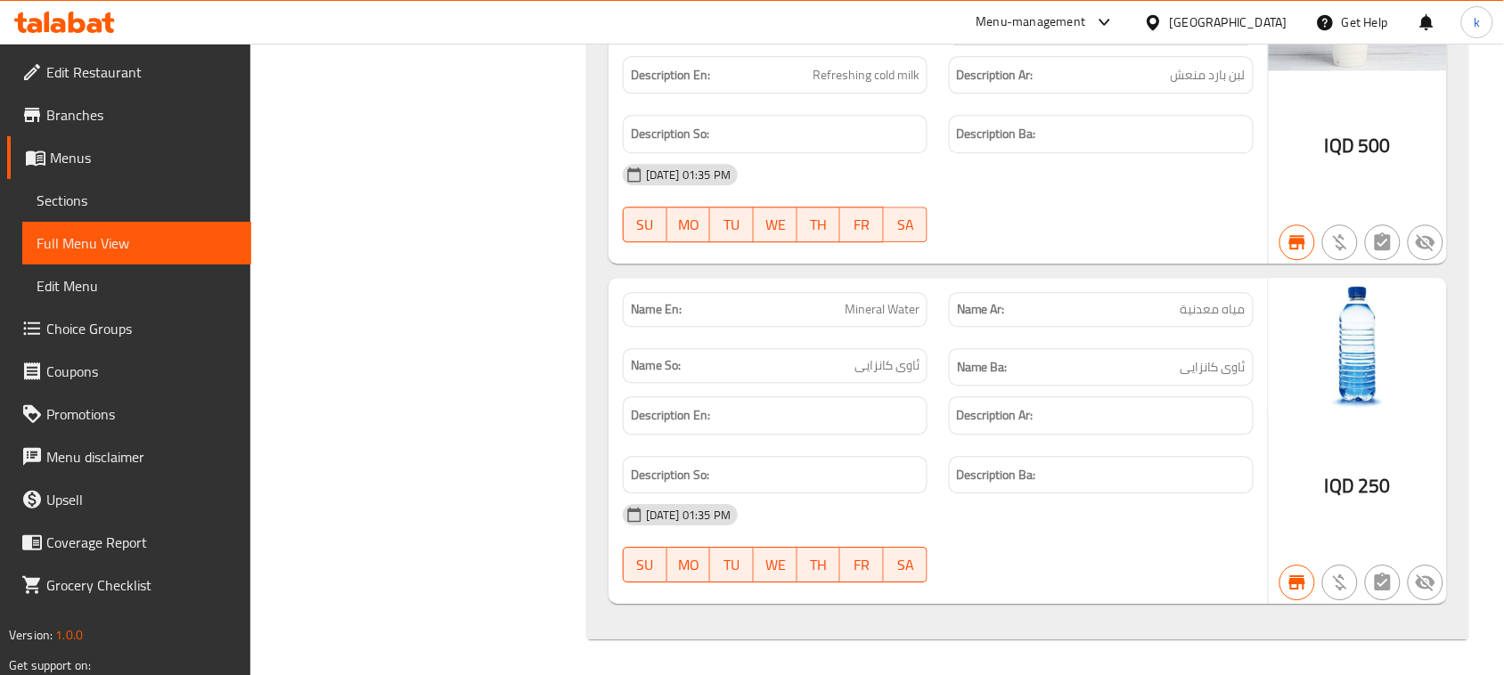
click at [80, 29] on icon at bounding box center [77, 22] width 17 height 21
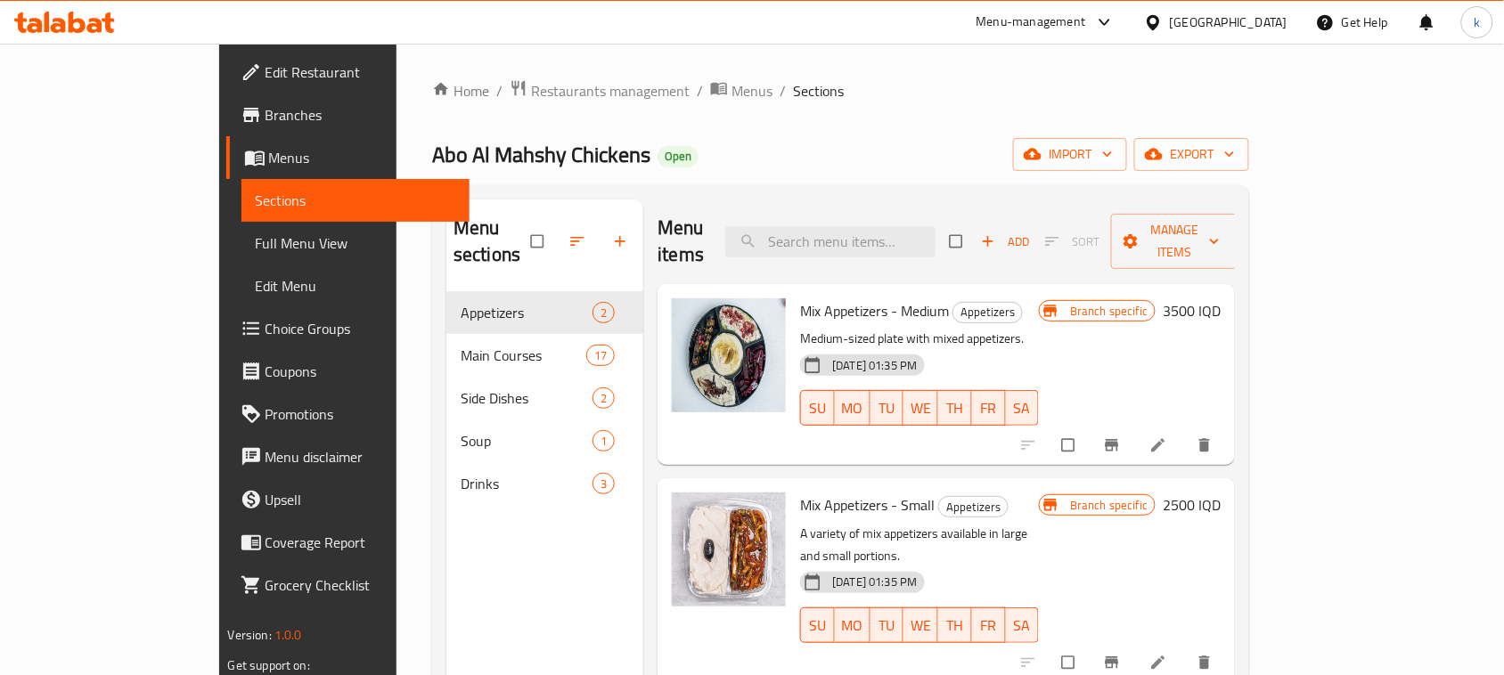
click at [72, 23] on icon at bounding box center [77, 22] width 17 height 21
